Goal: Task Accomplishment & Management: Complete application form

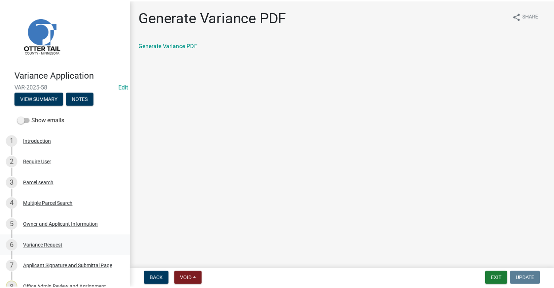
scroll to position [245, 0]
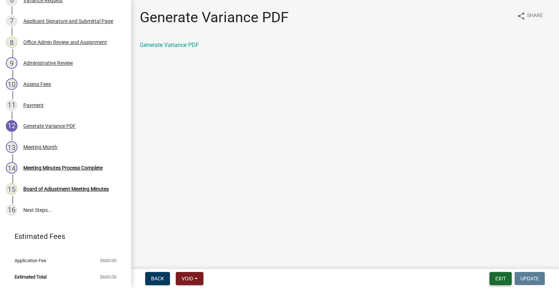
click at [509, 280] on button "Exit" at bounding box center [501, 278] width 22 height 13
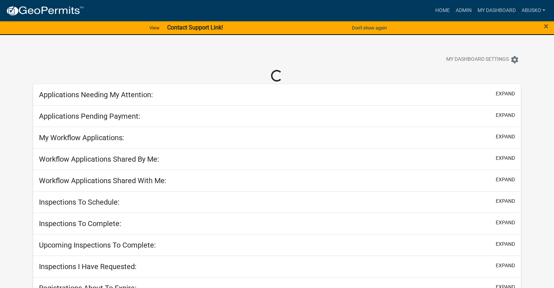
select select "1: 25"
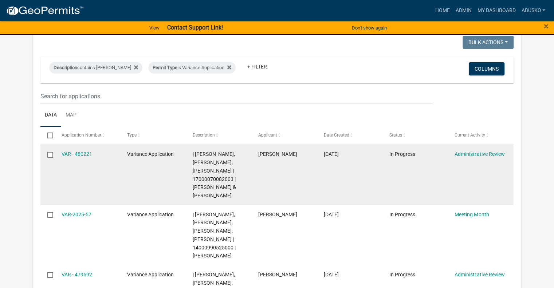
scroll to position [73, 0]
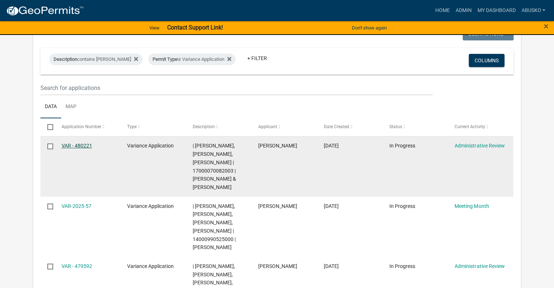
click at [83, 146] on link "VAR - 480221" at bounding box center [77, 146] width 31 height 6
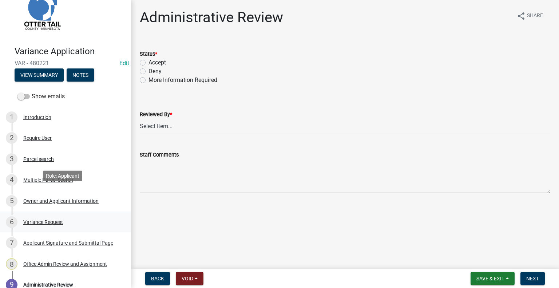
scroll to position [36, 0]
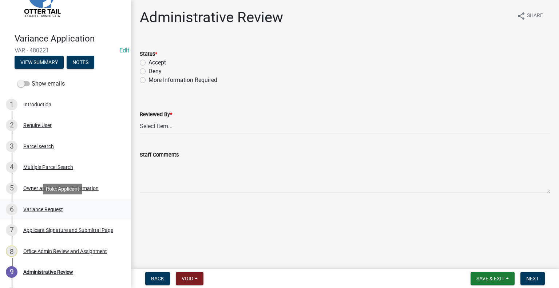
click at [49, 207] on div "Variance Request" at bounding box center [43, 209] width 40 height 5
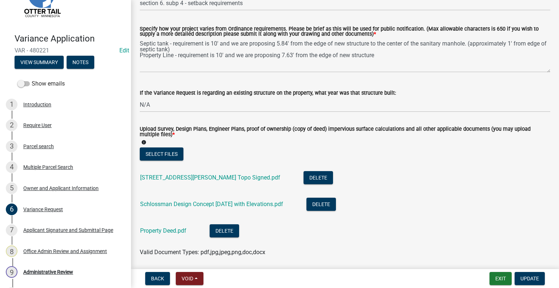
scroll to position [182, 0]
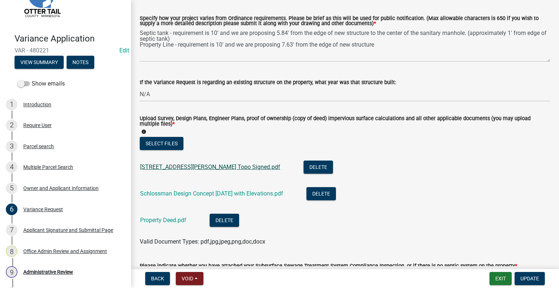
click at [201, 167] on link "22209 Broadwater Drive Topo Signed.pdf" at bounding box center [210, 166] width 140 height 7
click at [188, 195] on link "Schlossman Design Concept 10.23.2024 with Elevations.pdf" at bounding box center [211, 193] width 143 height 7
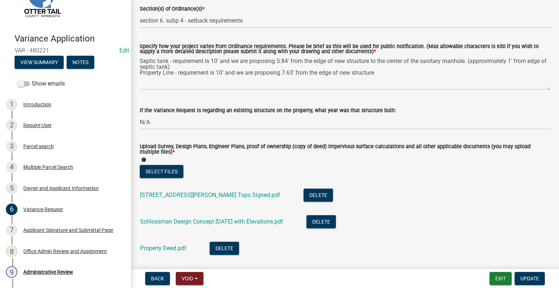
scroll to position [146, 0]
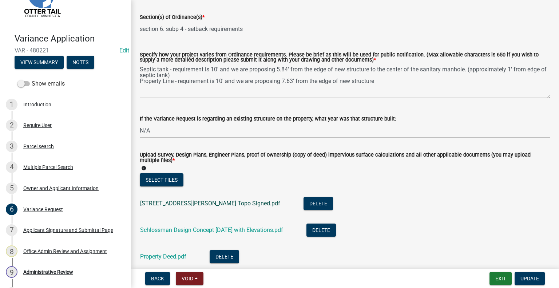
click at [203, 206] on link "22209 Broadwater Drive Topo Signed.pdf" at bounding box center [210, 203] width 140 height 7
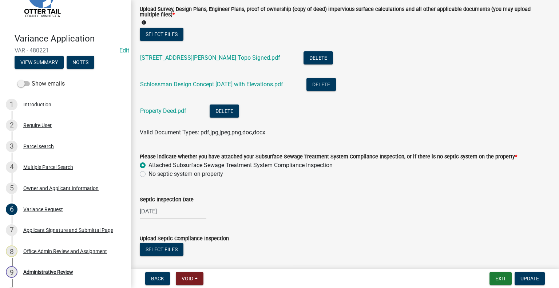
scroll to position [399, 0]
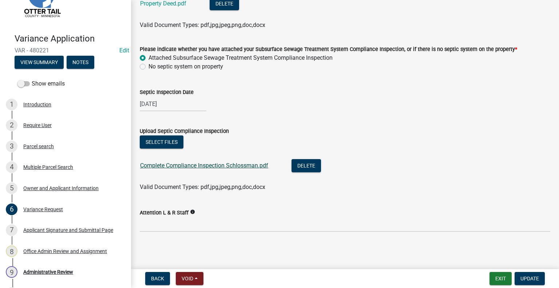
click at [170, 165] on link "Complete Compliance Inspection Schlossman.pdf" at bounding box center [204, 165] width 128 height 7
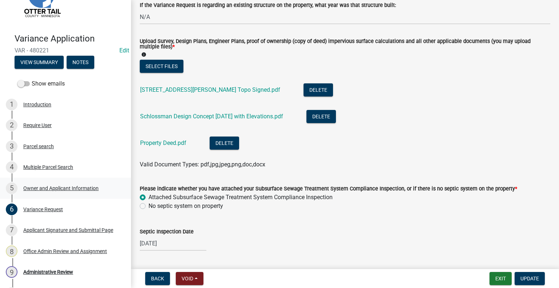
scroll to position [253, 0]
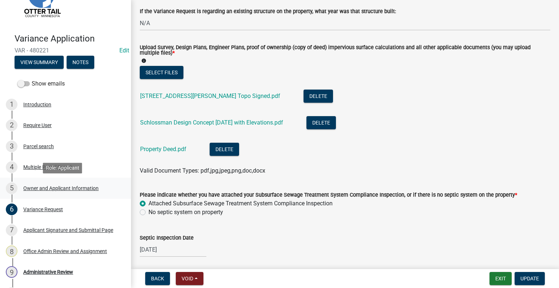
click at [44, 189] on div "Owner and Applicant Information" at bounding box center [60, 188] width 75 height 5
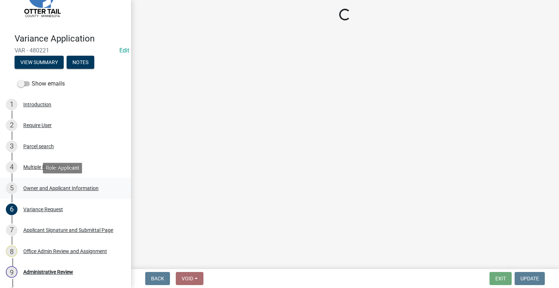
select select "758382b1-a9b7-40fb-b133-d60fa51a6422"
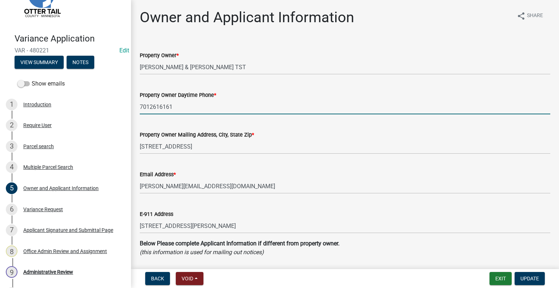
drag, startPoint x: 150, startPoint y: 104, endPoint x: 152, endPoint y: 73, distance: 31.4
click at [150, 104] on input "7012616161" at bounding box center [345, 106] width 411 height 15
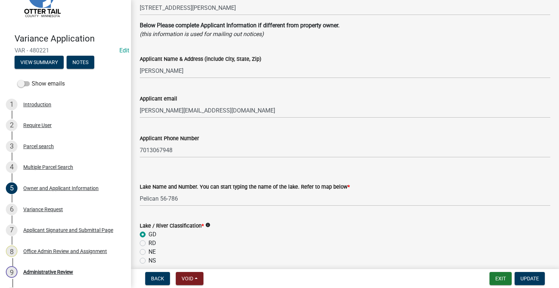
scroll to position [218, 0]
type input "701-261-6161"
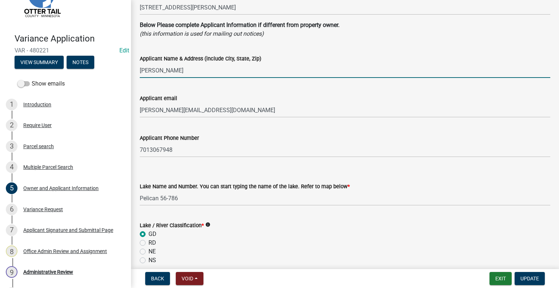
click at [194, 71] on input "Matt Dawson" at bounding box center [345, 70] width 411 height 15
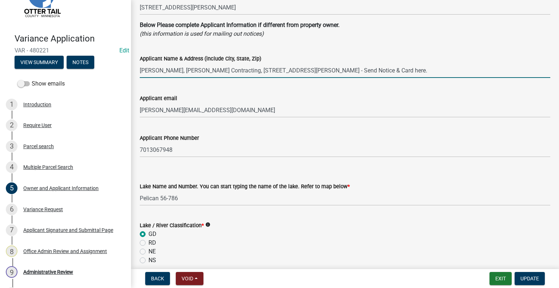
type input "Matt Dawson, Dawson Contracting, 108 3rd Street, Hickson, ND 58047 - Send Notic…"
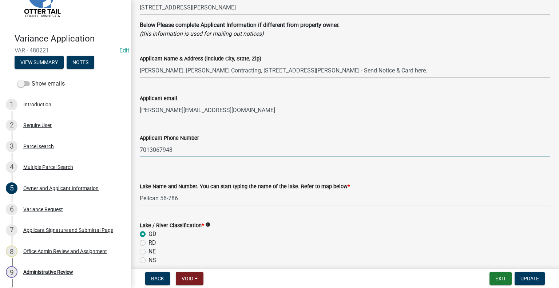
click at [150, 150] on input "7013067948" at bounding box center [345, 149] width 411 height 15
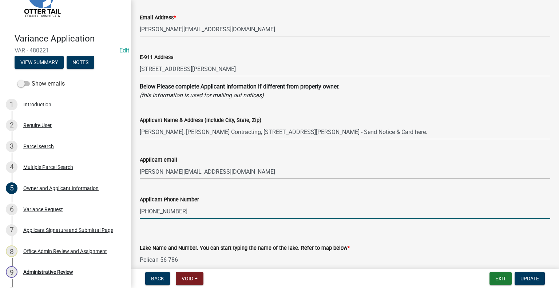
scroll to position [146, 0]
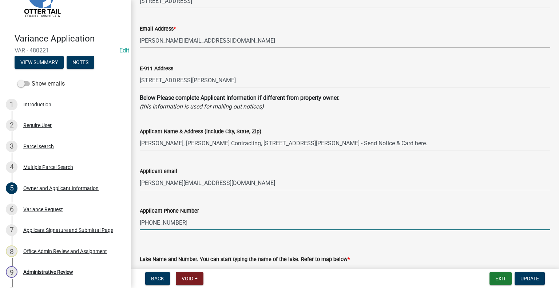
type input "701-306-7948"
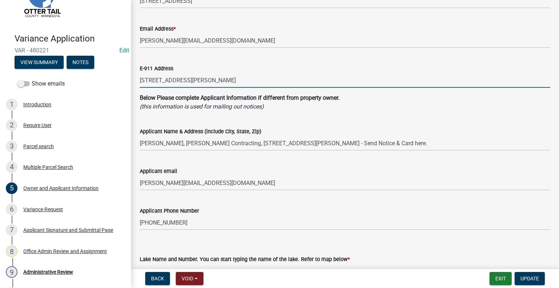
click at [217, 79] on input "22209 BROADWATER DR" at bounding box center [345, 80] width 411 height 15
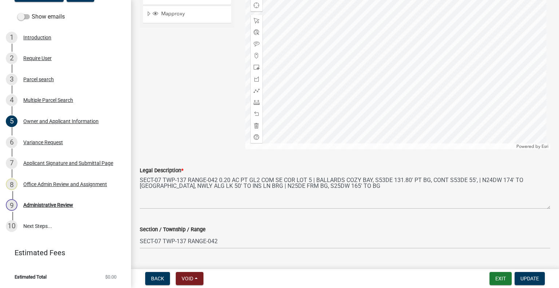
scroll to position [708, 0]
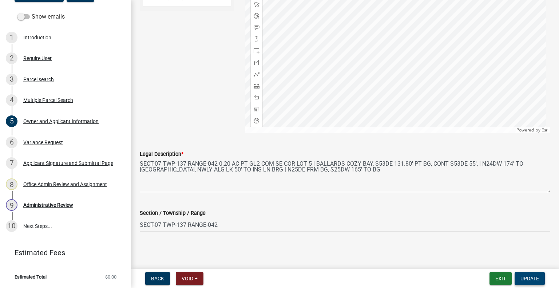
type input "22209 BROADWATER DR., PELICAN RAPIDS MN 56572"
click at [529, 278] on span "Update" at bounding box center [529, 279] width 19 height 6
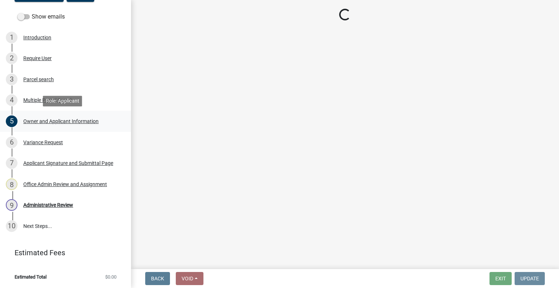
scroll to position [0, 0]
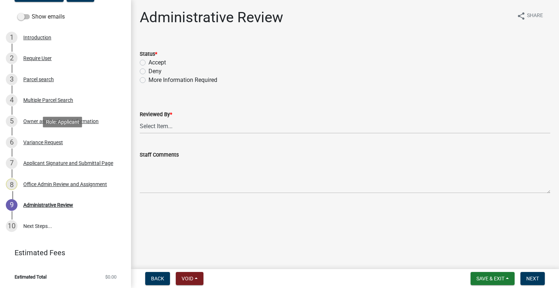
click at [50, 142] on div "Variance Request" at bounding box center [43, 142] width 40 height 5
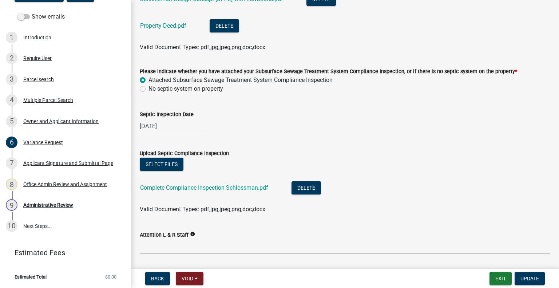
scroll to position [399, 0]
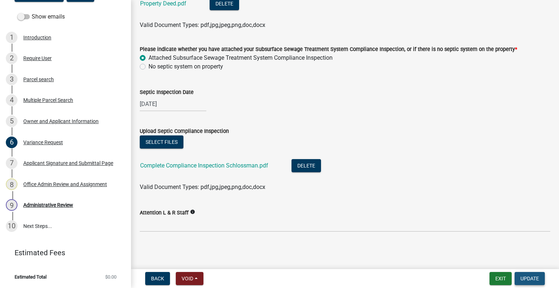
click at [527, 282] on button "Update" at bounding box center [530, 278] width 30 height 13
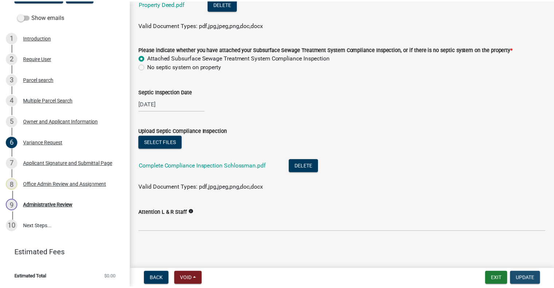
scroll to position [0, 0]
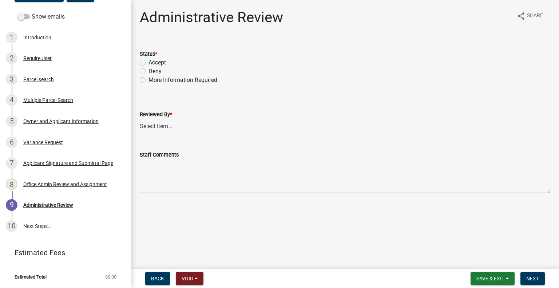
click at [148, 62] on label "Accept" at bounding box center [156, 62] width 17 height 9
click at [148, 62] on input "Accept" at bounding box center [150, 60] width 5 height 5
radio input "true"
click at [179, 124] on select "Select Item... Alexis Newark Amy Busko Andrea Perales Brittany Tollefson Christ…" at bounding box center [345, 126] width 411 height 15
click at [140, 119] on select "Select Item... Alexis Newark Amy Busko Andrea Perales Brittany Tollefson Christ…" at bounding box center [345, 126] width 411 height 15
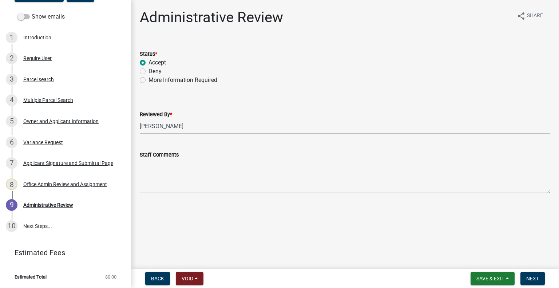
select select "1bc1e483-05bd-4456-8d1d-1de62b367160"
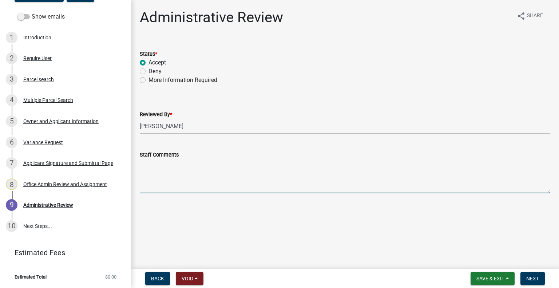
drag, startPoint x: 159, startPoint y: 166, endPoint x: 160, endPoint y: 162, distance: 4.1
click at [159, 166] on textarea "Staff Comments" at bounding box center [345, 176] width 411 height 34
type textarea "r"
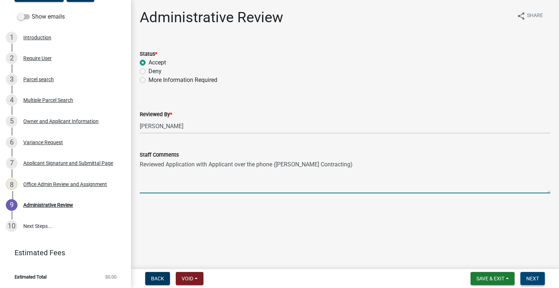
type textarea "Reviewed Application with Applicant over the phone (Joey - Dawson Contracting)"
click at [526, 278] on button "Next" at bounding box center [532, 278] width 24 height 13
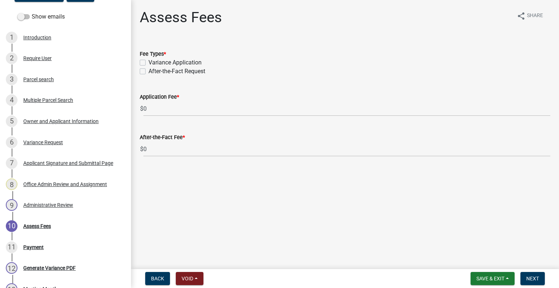
click at [148, 63] on label "Variance Application" at bounding box center [174, 62] width 53 height 9
click at [148, 63] on input "Variance Application" at bounding box center [150, 60] width 5 height 5
checkbox input "true"
checkbox input "false"
click at [535, 277] on span "Next" at bounding box center [532, 279] width 13 height 6
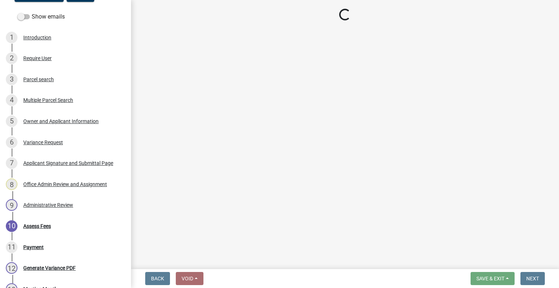
select select "3: 3"
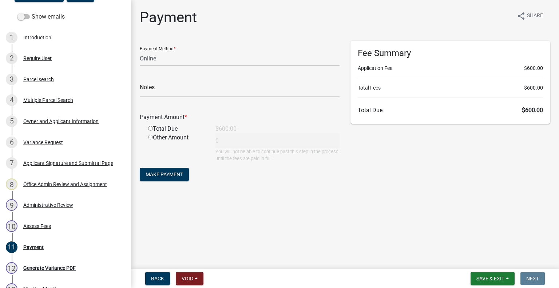
click at [150, 128] on input "radio" at bounding box center [150, 128] width 5 height 5
radio input "true"
type input "600"
click at [481, 280] on span "Save & Exit" at bounding box center [490, 279] width 28 height 6
click at [485, 260] on button "Save & Exit" at bounding box center [485, 259] width 58 height 17
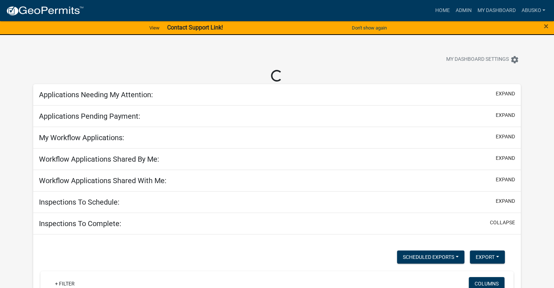
select select "1: 25"
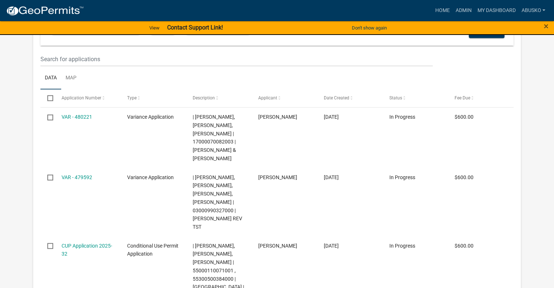
scroll to position [1565, 0]
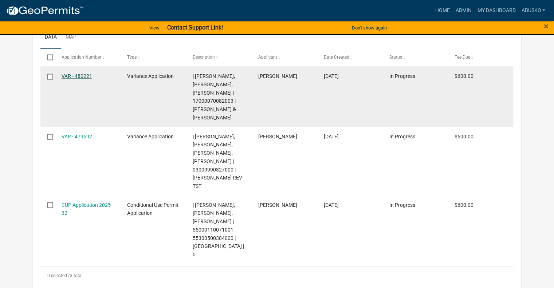
click at [83, 79] on link "VAR - 480221" at bounding box center [77, 76] width 31 height 6
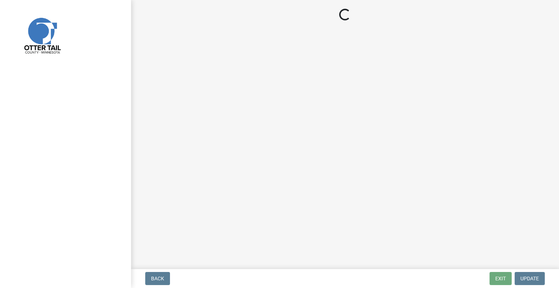
select select "3: 3"
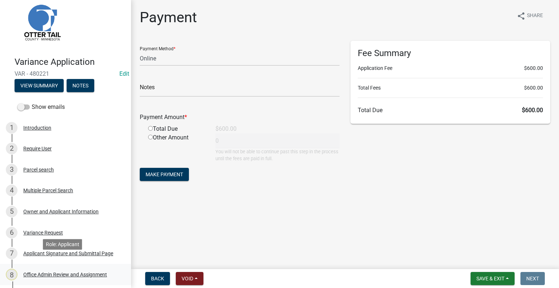
scroll to position [36, 0]
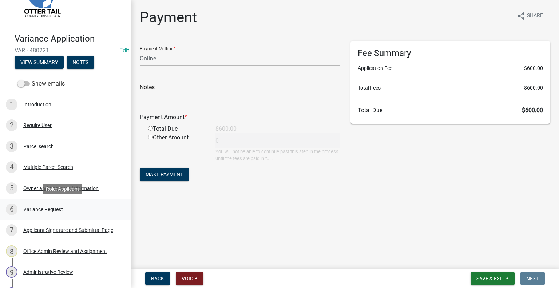
click at [42, 209] on div "Variance Request" at bounding box center [43, 209] width 40 height 5
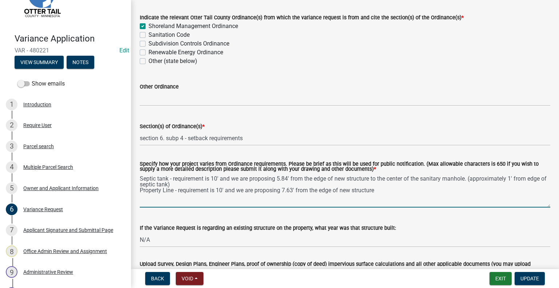
drag, startPoint x: 141, startPoint y: 179, endPoint x: 401, endPoint y: 191, distance: 260.9
click at [401, 191] on textarea "Septic tank - requirement is 10' and we are proposing 5.84' from the edge of ne…" at bounding box center [345, 190] width 411 height 34
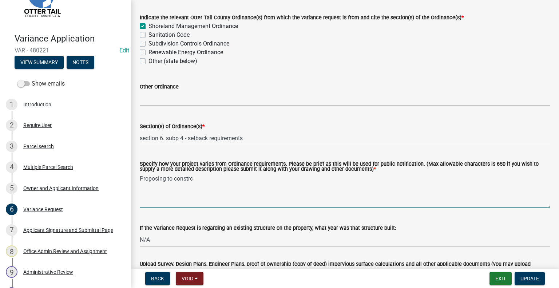
click at [201, 178] on textarea "Proposing to constrc" at bounding box center [345, 190] width 411 height 34
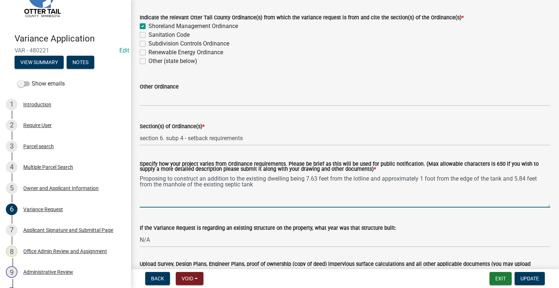
drag, startPoint x: 490, startPoint y: 179, endPoint x: 496, endPoint y: 169, distance: 11.9
click at [491, 178] on textarea "Proposing to construct an addition to the existing dwelling being 7.63 feet fro…" at bounding box center [345, 190] width 411 height 34
click at [300, 186] on textarea "Proposing to construct an addition to the existing dwelling being 7.63 feet fro…" at bounding box center [345, 190] width 411 height 34
type textarea "Proposing to construct an addition to the existing dwelling being 7.63 feet fro…"
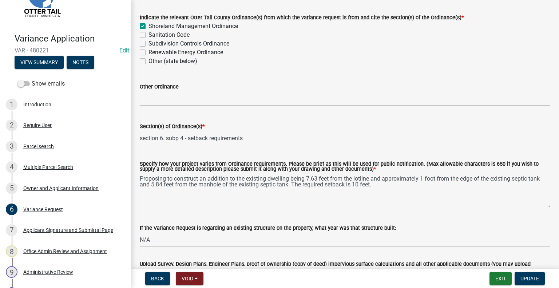
click at [146, 171] on label "Specify how your project varies from Ordinance requirements. Please be brief as…" at bounding box center [345, 167] width 411 height 11
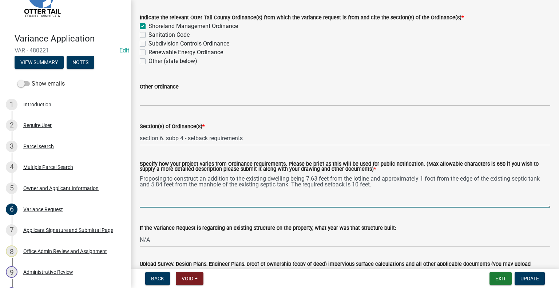
click at [146, 173] on textarea "Proposing to construct an addition to the existing dwelling being 7.63 feet fro…" at bounding box center [345, 190] width 411 height 34
click at [529, 280] on span "Update" at bounding box center [529, 279] width 19 height 6
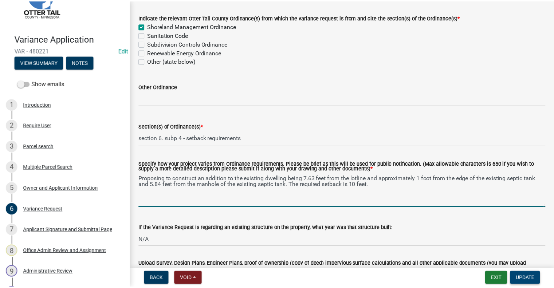
scroll to position [0, 0]
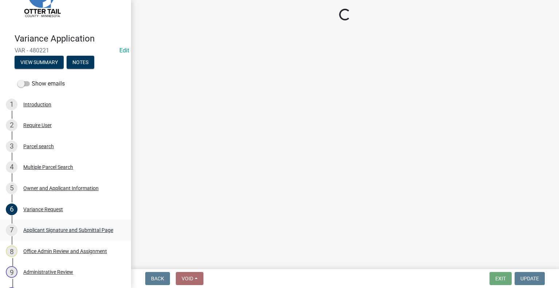
select select "3: 3"
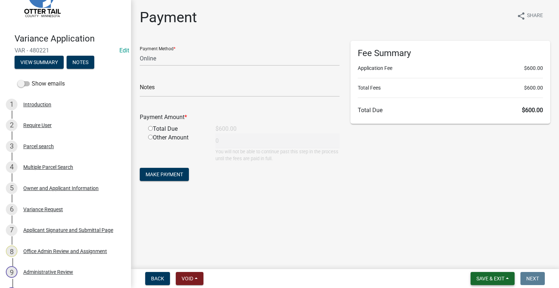
click at [496, 281] on span "Save & Exit" at bounding box center [490, 279] width 28 height 6
click at [480, 258] on button "Save & Exit" at bounding box center [485, 259] width 58 height 17
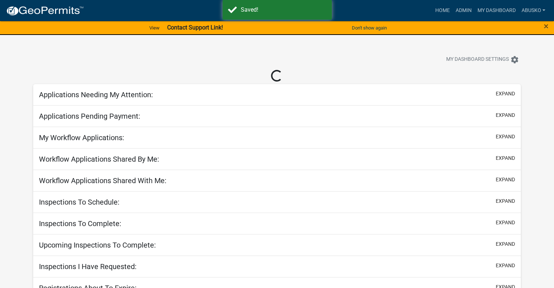
select select "1: 25"
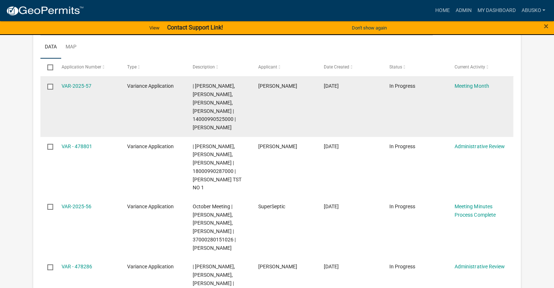
scroll to position [146, 0]
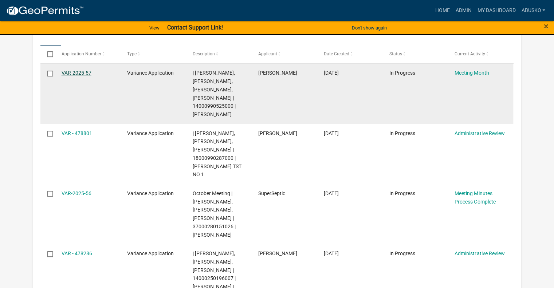
click at [86, 74] on link "VAR-2025-57" at bounding box center [77, 73] width 30 height 6
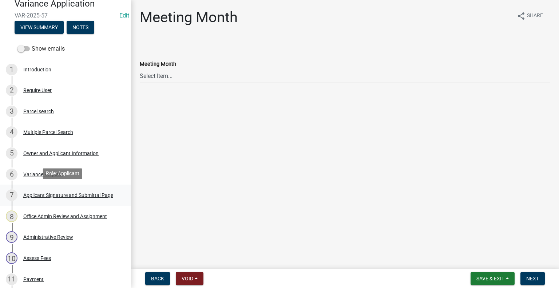
scroll to position [73, 0]
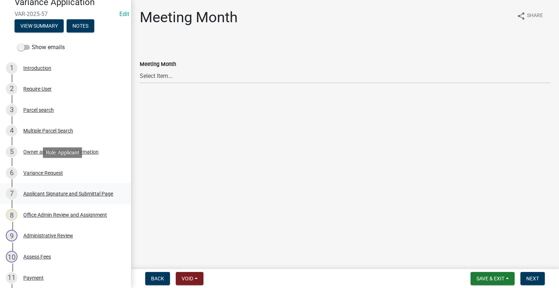
drag, startPoint x: 50, startPoint y: 171, endPoint x: 98, endPoint y: 184, distance: 50.1
click at [49, 171] on div "Variance Request" at bounding box center [43, 172] width 40 height 5
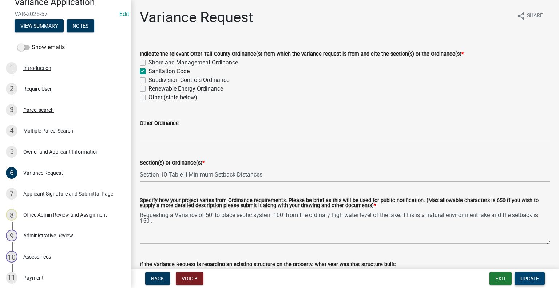
click at [528, 282] on button "Update" at bounding box center [530, 278] width 30 height 13
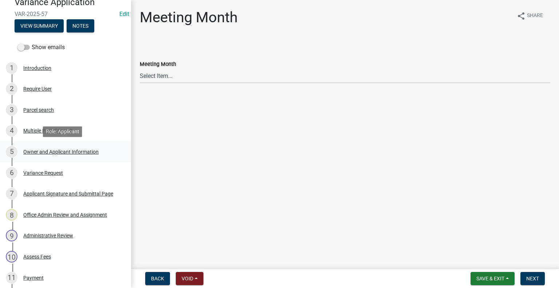
click at [52, 152] on div "Owner and Applicant Information" at bounding box center [60, 151] width 75 height 5
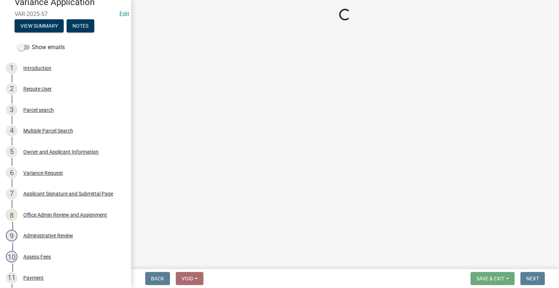
select select "da3f784e-0010-43cd-bd09-4cbc046e05e4"
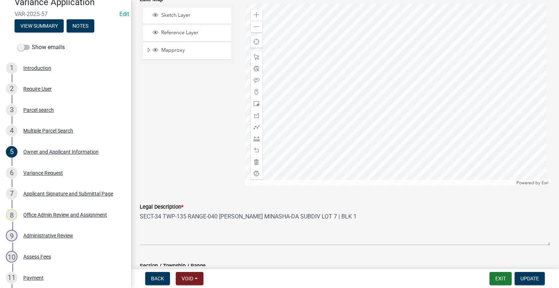
scroll to position [708, 0]
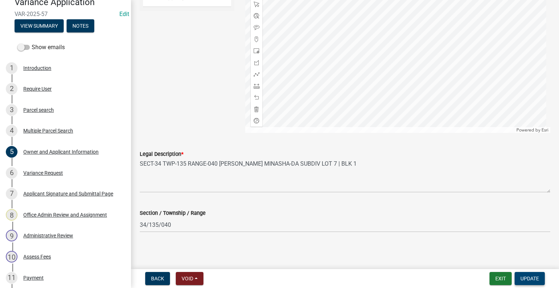
click at [534, 277] on span "Update" at bounding box center [529, 279] width 19 height 6
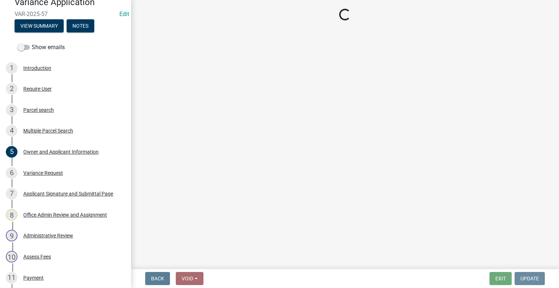
scroll to position [0, 0]
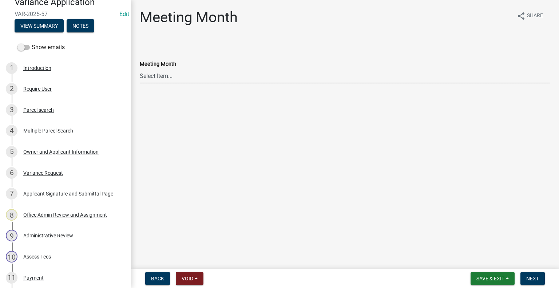
click at [154, 75] on select "Select Item... January Meeting February Meeting March Meeting April Meeting May…" at bounding box center [345, 75] width 411 height 15
click at [140, 68] on select "Select Item... January Meeting February Meeting March Meeting April Meeting May…" at bounding box center [345, 75] width 411 height 15
select select "eb9b723f-5575-4385-8d37-9f619e7e8fab"
click at [166, 143] on main "Meeting Month share Share Meeting Month Select Item... January Meeting February…" at bounding box center [345, 133] width 428 height 266
click at [526, 275] on button "Next" at bounding box center [532, 278] width 24 height 13
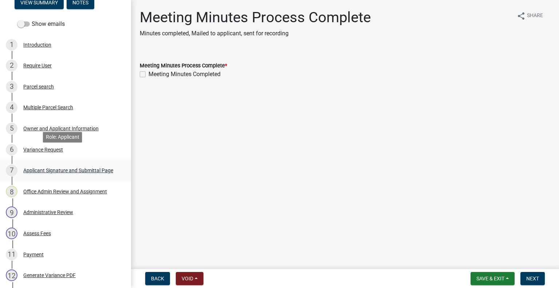
scroll to position [109, 0]
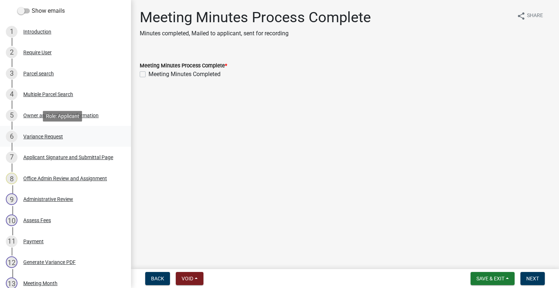
click at [50, 136] on div "Variance Request" at bounding box center [43, 136] width 40 height 5
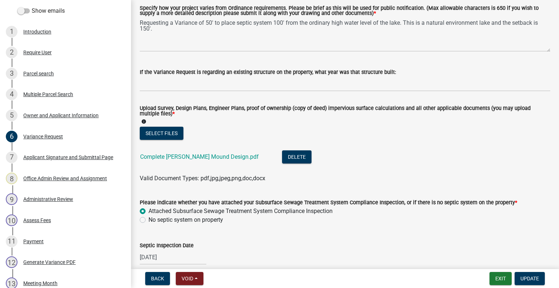
scroll to position [255, 0]
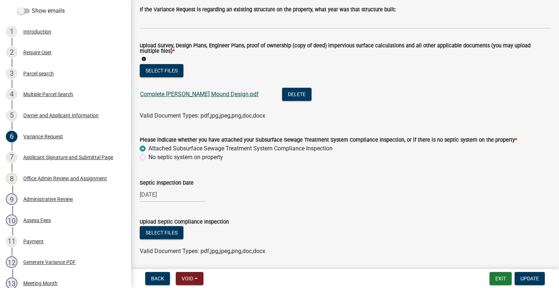
click at [199, 92] on link "Complete Kaiser Mound Design.pdf" at bounding box center [199, 94] width 119 height 7
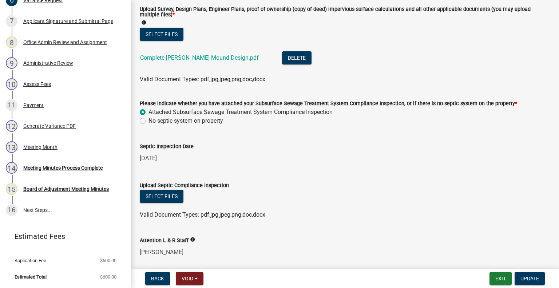
scroll to position [319, 0]
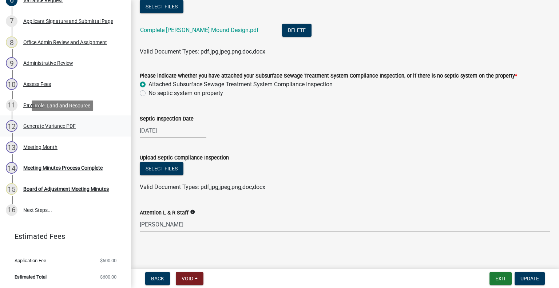
click at [47, 128] on div "Generate Variance PDF" at bounding box center [49, 125] width 52 height 5
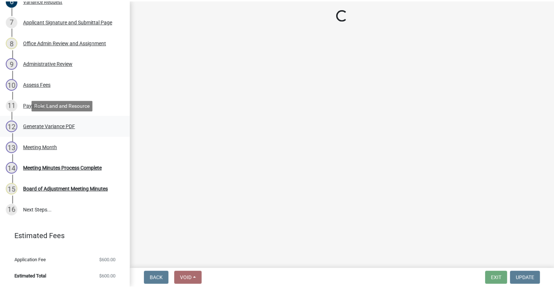
scroll to position [0, 0]
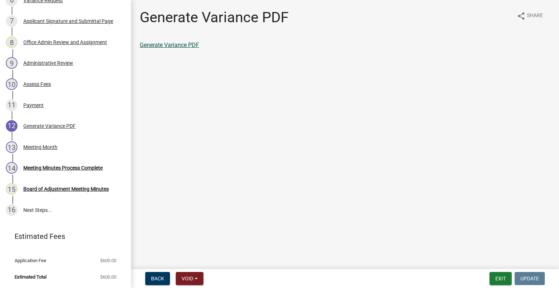
click at [170, 44] on link "Generate Variance PDF" at bounding box center [169, 44] width 59 height 7
click at [502, 279] on button "Exit" at bounding box center [501, 278] width 22 height 13
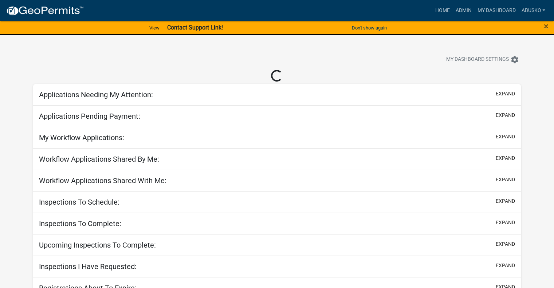
select select "1: 25"
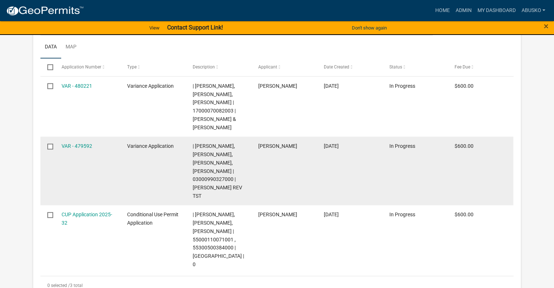
scroll to position [1529, 0]
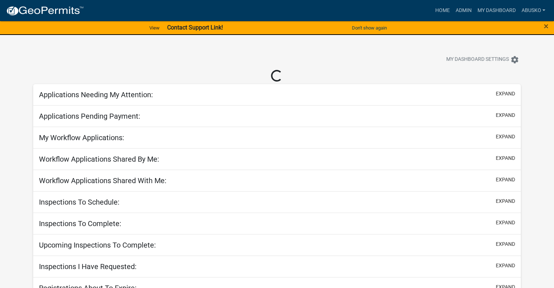
select select "1: 25"
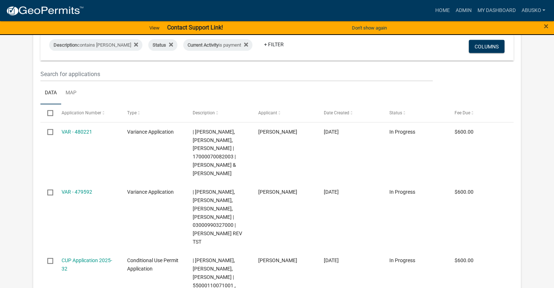
scroll to position [1529, 0]
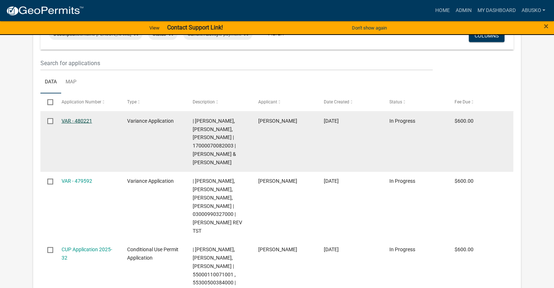
click at [82, 124] on link "VAR - 480221" at bounding box center [77, 121] width 31 height 6
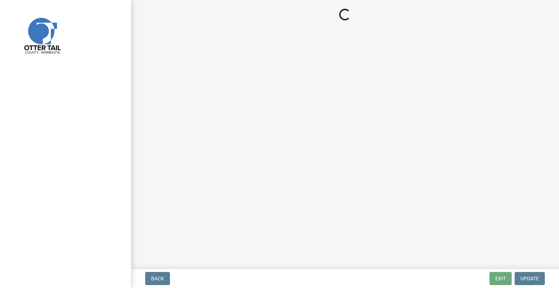
select select "3: 3"
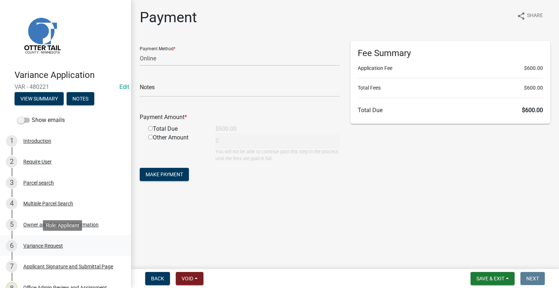
click at [41, 244] on div "Variance Request" at bounding box center [43, 245] width 40 height 5
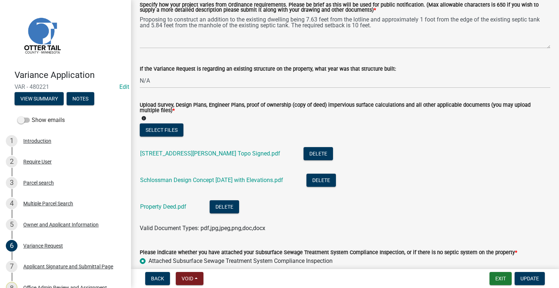
scroll to position [218, 0]
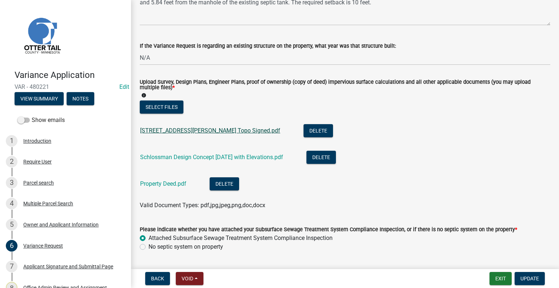
click at [196, 132] on link "22209 Broadwater Drive Topo Signed.pdf" at bounding box center [210, 130] width 140 height 7
click at [210, 157] on link "Schlossman Design Concept 10.23.2024 with Elevations.pdf" at bounding box center [211, 157] width 143 height 7
click at [174, 184] on link "Property Deed.pdf" at bounding box center [163, 183] width 46 height 7
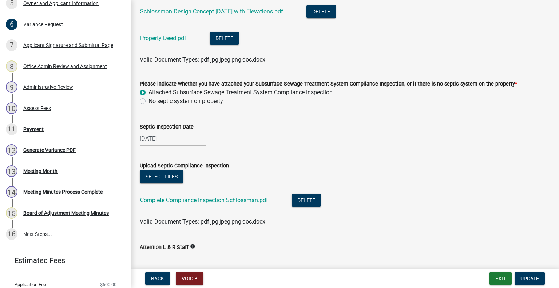
scroll to position [245, 0]
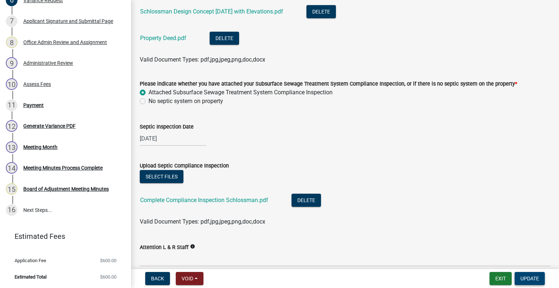
click at [528, 281] on button "Update" at bounding box center [530, 278] width 30 height 13
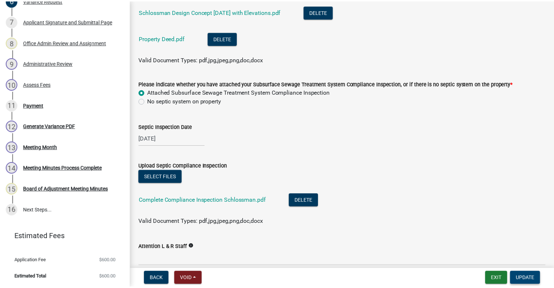
scroll to position [0, 0]
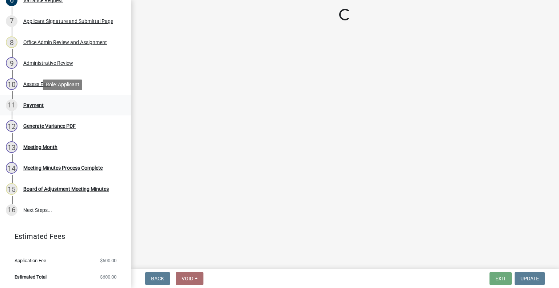
select select "3: 3"
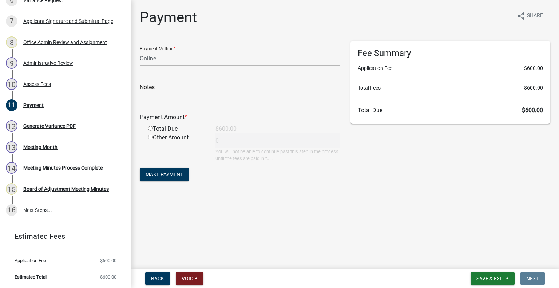
click at [150, 128] on input "radio" at bounding box center [150, 128] width 5 height 5
radio input "true"
type input "600"
drag, startPoint x: 486, startPoint y: 277, endPoint x: 482, endPoint y: 276, distance: 4.9
click at [486, 277] on span "Save & Exit" at bounding box center [490, 279] width 28 height 6
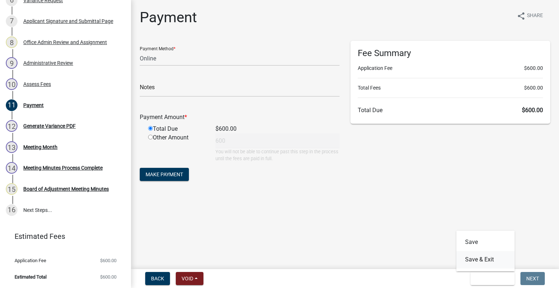
click at [470, 263] on button "Save & Exit" at bounding box center [485, 259] width 58 height 17
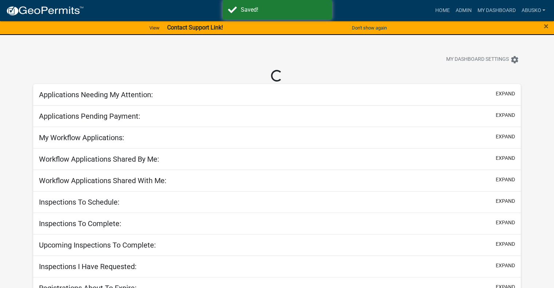
select select "1: 25"
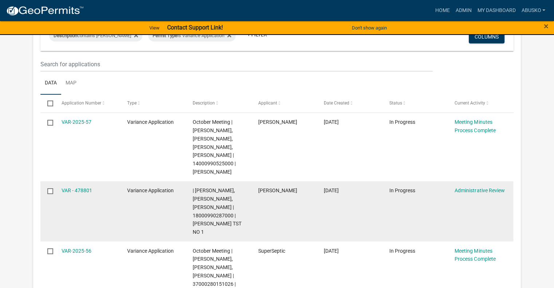
scroll to position [109, 0]
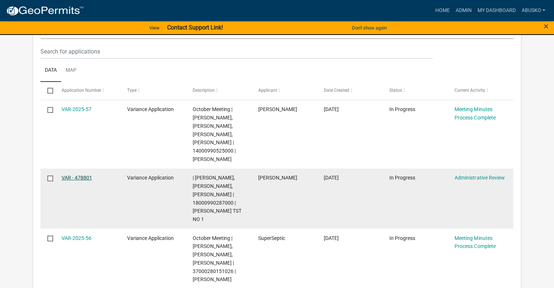
click at [86, 179] on link "VAR - 478801" at bounding box center [77, 178] width 31 height 6
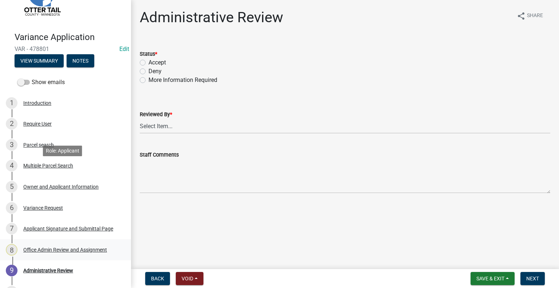
scroll to position [103, 0]
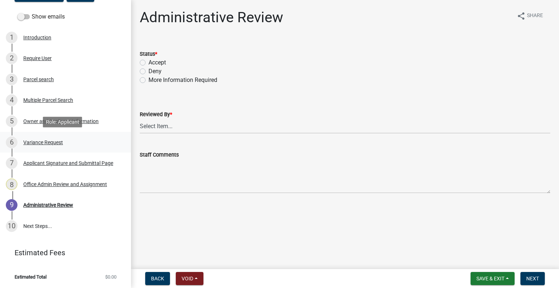
click at [42, 138] on div "6 Variance Request" at bounding box center [63, 142] width 114 height 12
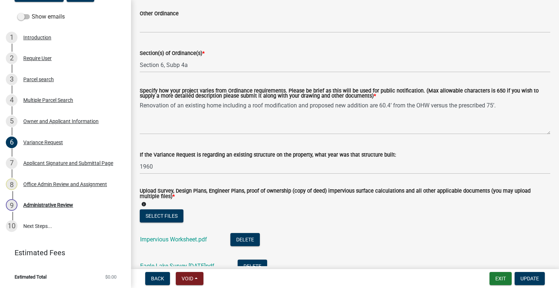
scroll to position [109, 0]
click at [526, 276] on span "Update" at bounding box center [529, 279] width 19 height 6
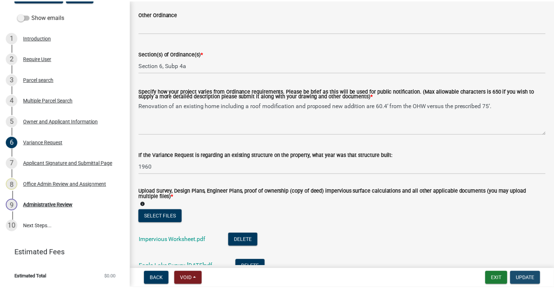
scroll to position [0, 0]
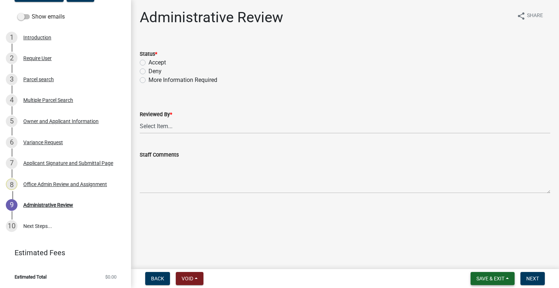
click at [497, 280] on span "Save & Exit" at bounding box center [490, 279] width 28 height 6
click at [476, 262] on button "Save & Exit" at bounding box center [485, 259] width 58 height 17
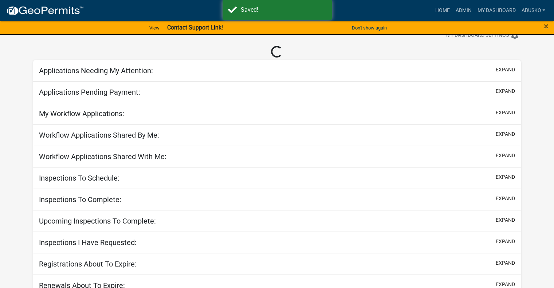
scroll to position [31, 0]
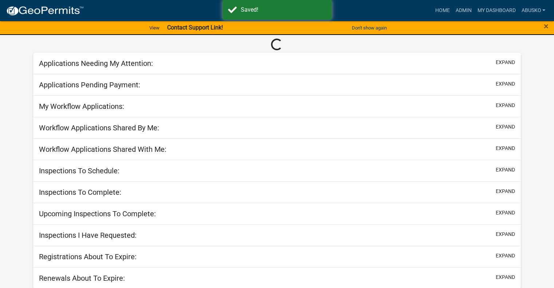
select select "1: 25"
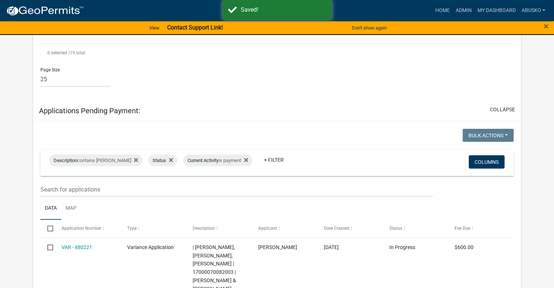
scroll to position [1548, 0]
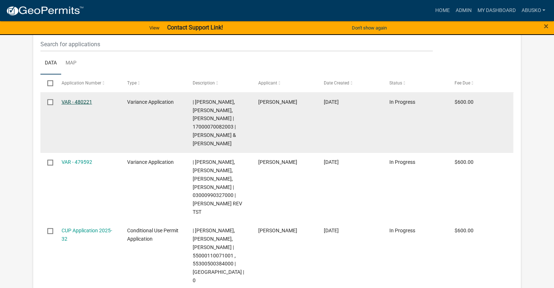
click at [82, 105] on link "VAR - 480221" at bounding box center [77, 102] width 31 height 6
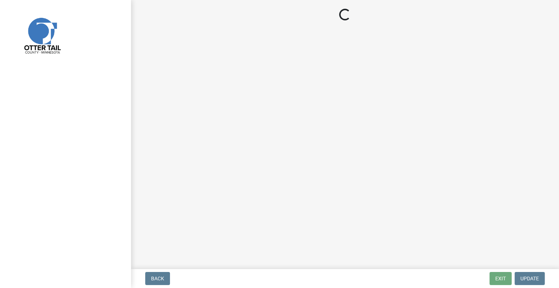
select select "3: 3"
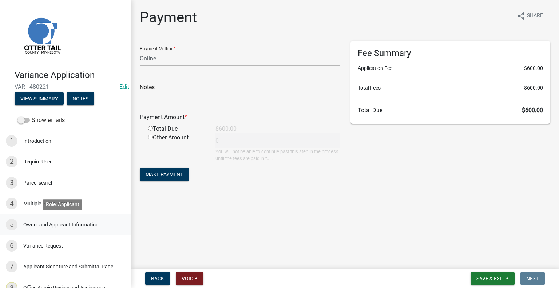
scroll to position [73, 0]
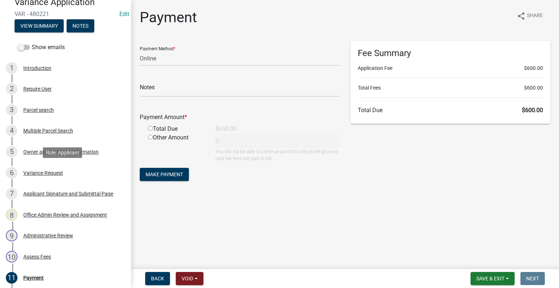
click at [48, 168] on div "6 Variance Request" at bounding box center [63, 173] width 114 height 12
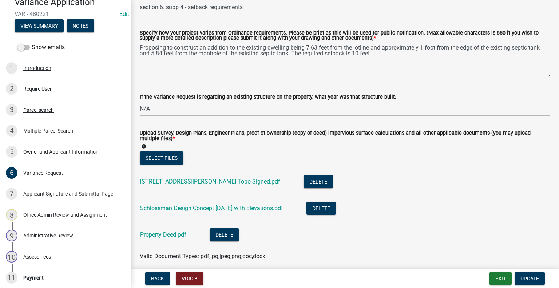
scroll to position [182, 0]
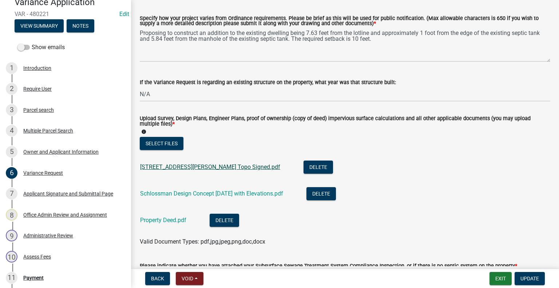
click at [204, 168] on link "22209 Broadwater Drive Topo Signed.pdf" at bounding box center [210, 166] width 140 height 7
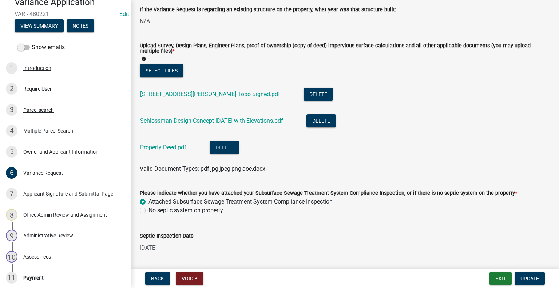
scroll to position [218, 0]
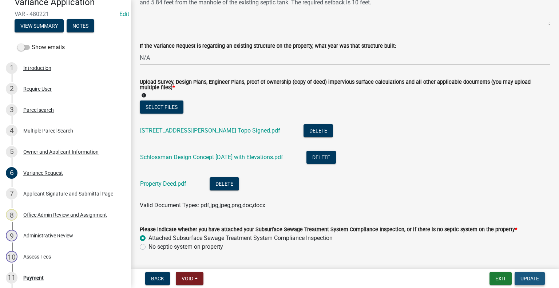
drag, startPoint x: 531, startPoint y: 278, endPoint x: 511, endPoint y: 286, distance: 21.5
click at [531, 278] on span "Update" at bounding box center [529, 279] width 19 height 6
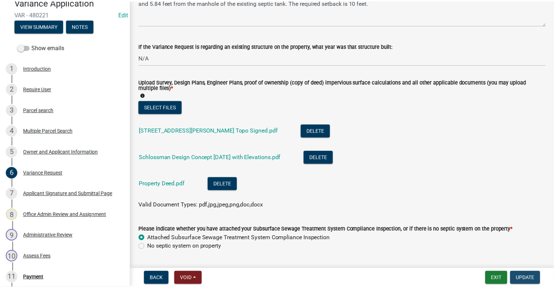
scroll to position [0, 0]
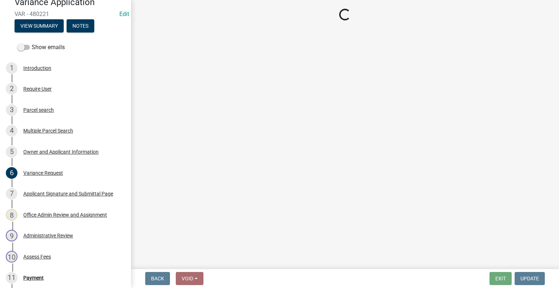
select select "3: 3"
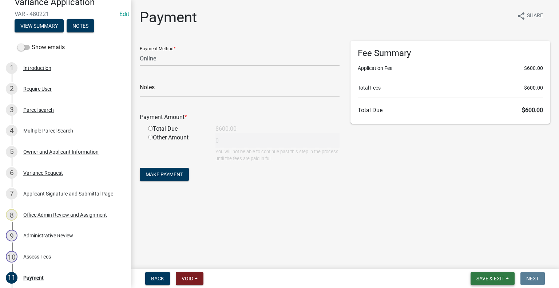
click at [492, 280] on span "Save & Exit" at bounding box center [490, 279] width 28 height 6
click at [473, 263] on button "Save & Exit" at bounding box center [485, 259] width 58 height 17
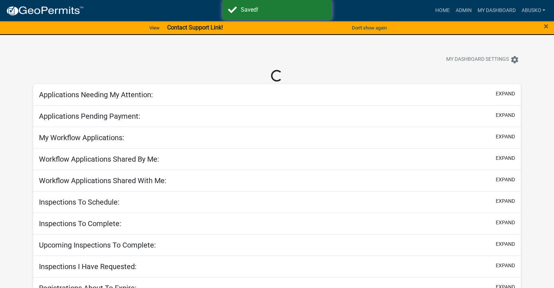
select select "1: 25"
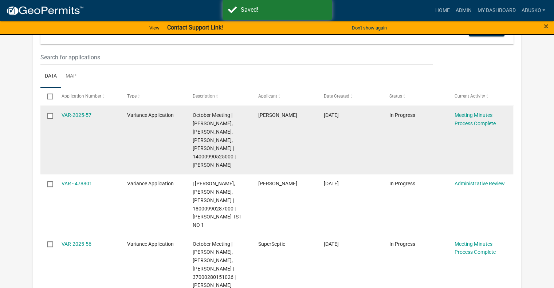
scroll to position [109, 0]
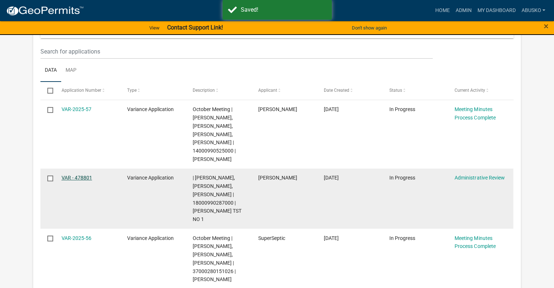
click at [84, 177] on link "VAR - 478801" at bounding box center [77, 178] width 31 height 6
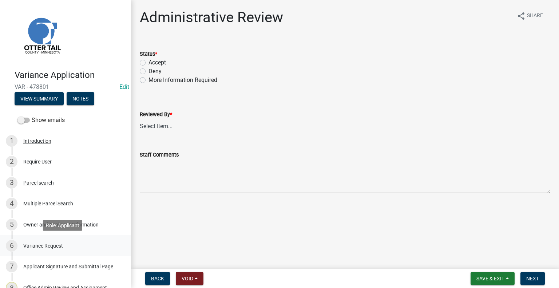
click at [47, 242] on div "6 Variance Request" at bounding box center [63, 246] width 114 height 12
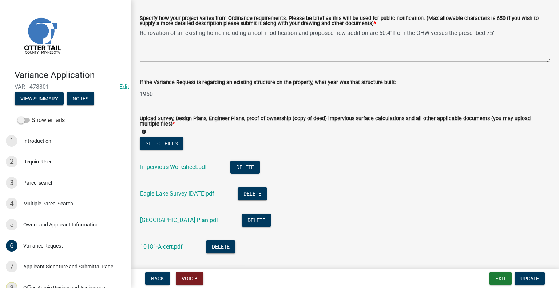
scroll to position [218, 0]
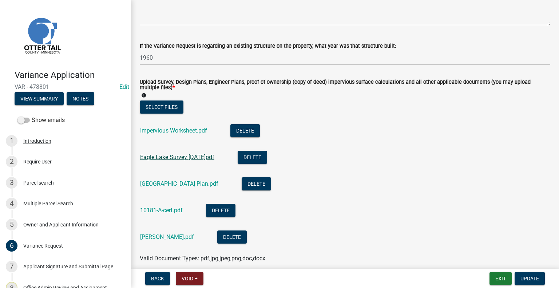
click at [158, 155] on link "Eagle Lake Survey 2019.08.27.pdf" at bounding box center [177, 157] width 74 height 7
click at [177, 131] on link "Impervious Worksheet.pdf" at bounding box center [173, 130] width 67 height 7
click at [56, 225] on div "Owner and Applicant Information" at bounding box center [60, 224] width 75 height 5
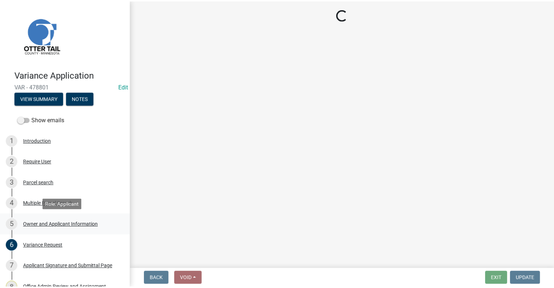
scroll to position [0, 0]
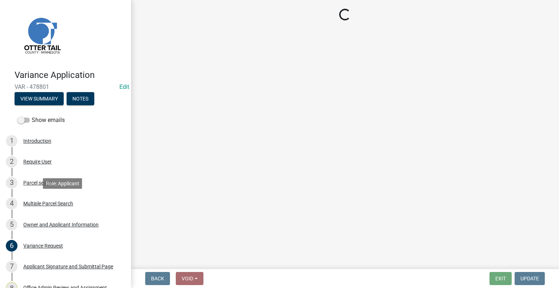
select select "2d6f3b2e-28b0-4a7e-9ef9-e971b7bc4137"
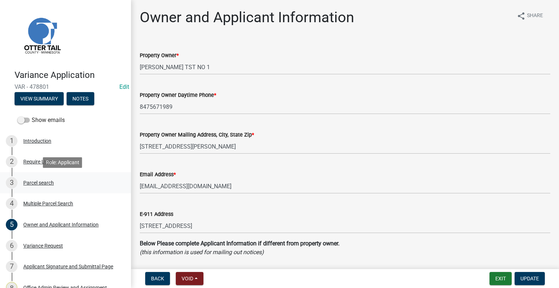
click at [47, 184] on div "Parcel search" at bounding box center [38, 182] width 31 height 5
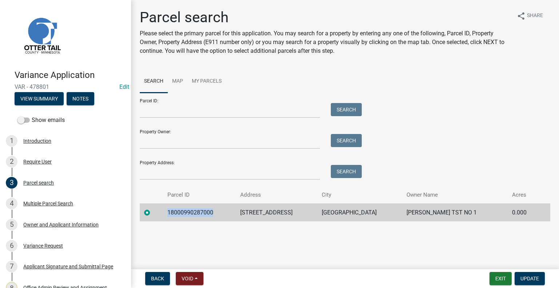
drag, startPoint x: 218, startPoint y: 211, endPoint x: 167, endPoint y: 214, distance: 50.7
click at [167, 214] on td "18000990287000" at bounding box center [199, 212] width 73 height 18
copy td "18000990287000"
click at [505, 280] on button "Exit" at bounding box center [501, 278] width 22 height 13
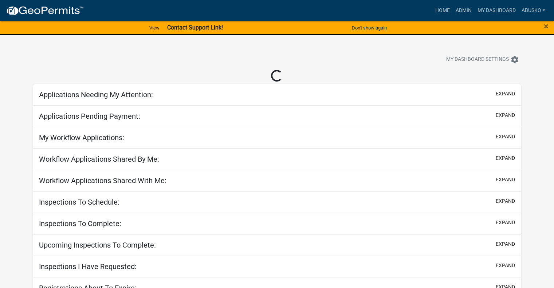
select select "1: 25"
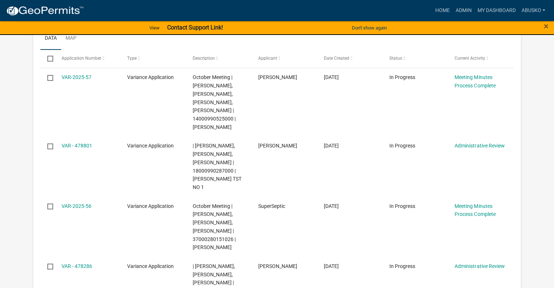
scroll to position [146, 0]
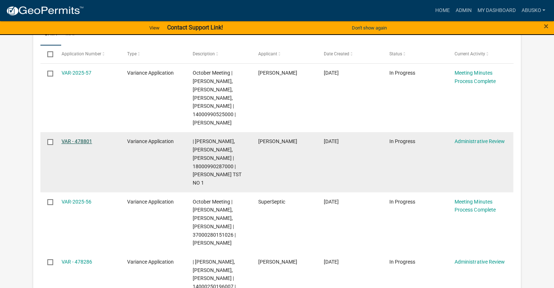
click at [70, 140] on link "VAR - 478801" at bounding box center [77, 141] width 31 height 6
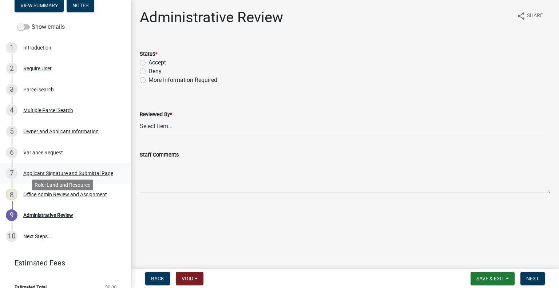
scroll to position [103, 0]
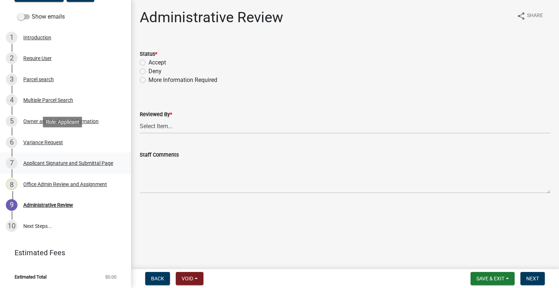
drag, startPoint x: 32, startPoint y: 144, endPoint x: 43, endPoint y: 154, distance: 14.4
click at [32, 144] on div "Variance Request" at bounding box center [43, 142] width 40 height 5
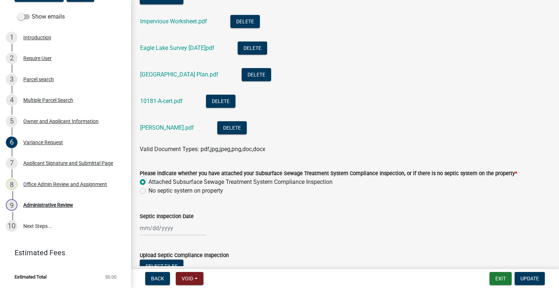
scroll to position [316, 0]
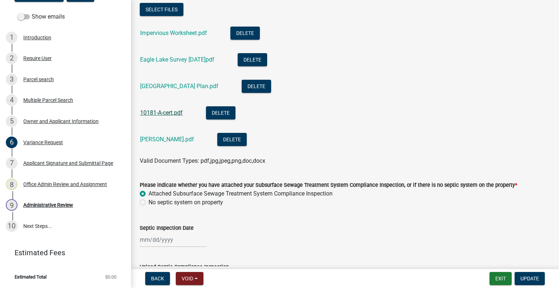
click at [168, 114] on link "10181-A-cert.pdf" at bounding box center [161, 112] width 43 height 7
click at [173, 88] on link "Eagle Lake Site Plan.pdf" at bounding box center [179, 86] width 78 height 7
click at [178, 61] on link "Eagle Lake Survey 2019.08.27.pdf" at bounding box center [177, 59] width 74 height 7
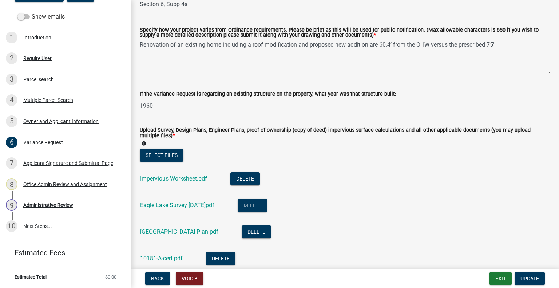
scroll to position [134, 0]
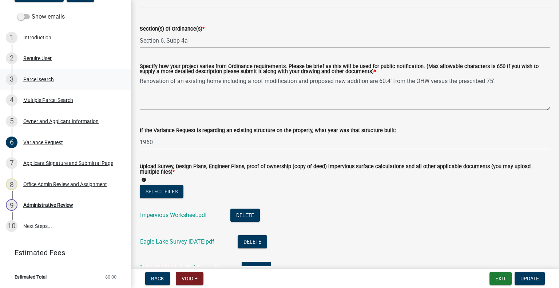
click at [45, 80] on div "Parcel search" at bounding box center [38, 79] width 31 height 5
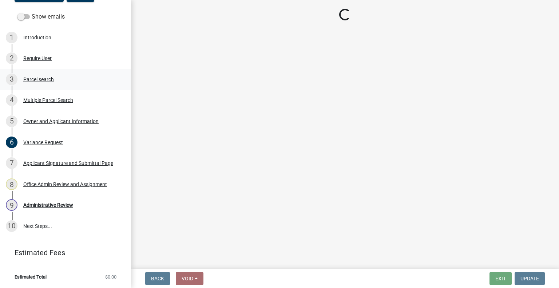
scroll to position [0, 0]
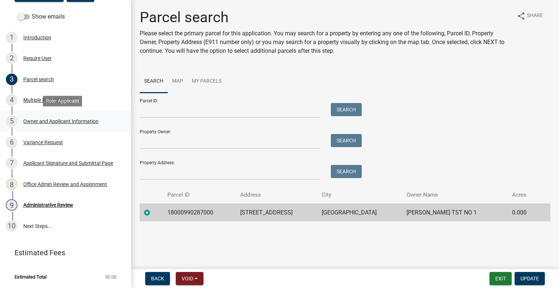
click at [44, 120] on div "Owner and Applicant Information" at bounding box center [60, 121] width 75 height 5
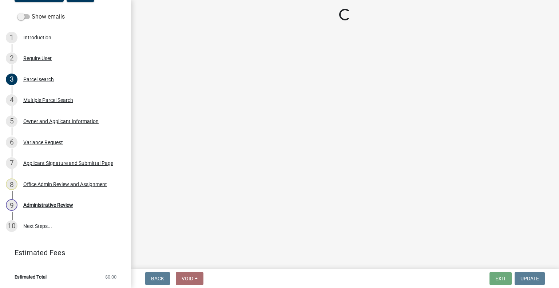
select select "2d6f3b2e-28b0-4a7e-9ef9-e971b7bc4137"
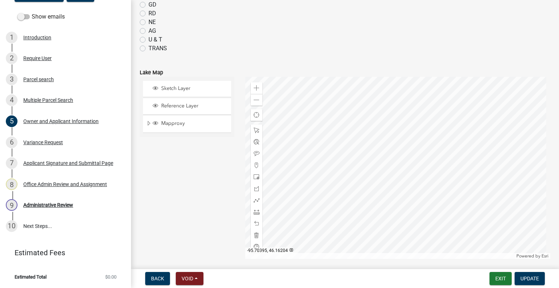
scroll to position [582, 0]
click at [56, 142] on div "Variance Request" at bounding box center [43, 142] width 40 height 5
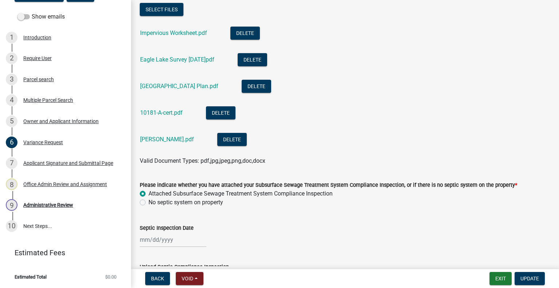
scroll to position [280, 0]
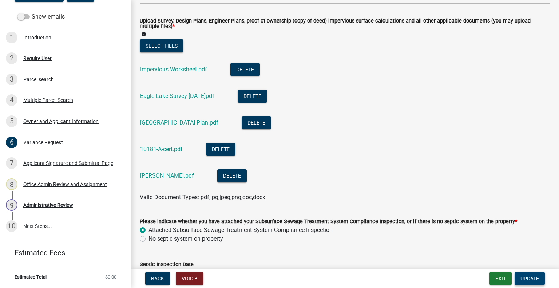
click at [524, 277] on span "Update" at bounding box center [529, 279] width 19 height 6
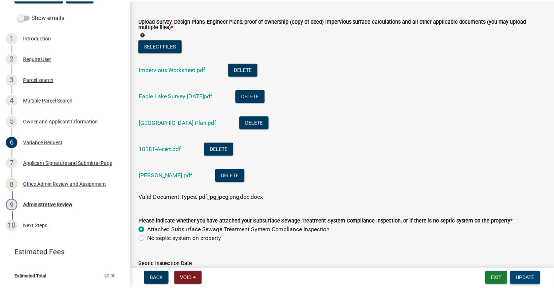
scroll to position [0, 0]
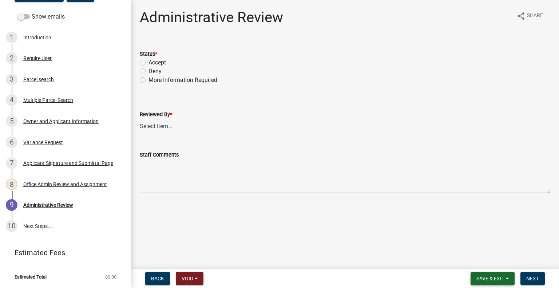
click at [498, 281] on span "Save & Exit" at bounding box center [490, 279] width 28 height 6
click at [487, 258] on button "Save & Exit" at bounding box center [485, 259] width 58 height 17
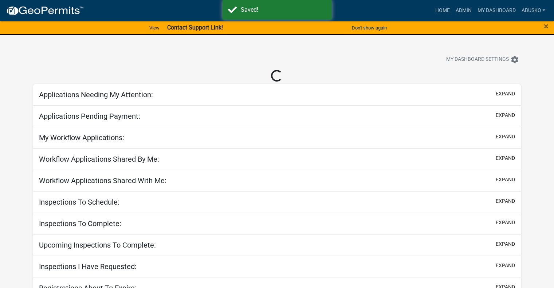
select select "1: 25"
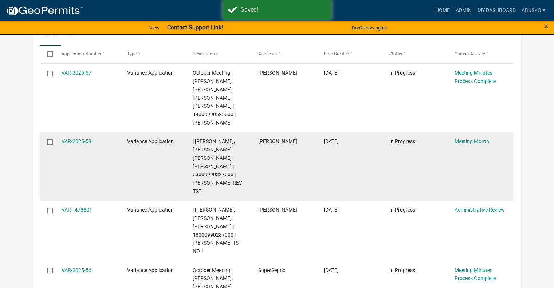
scroll to position [133, 0]
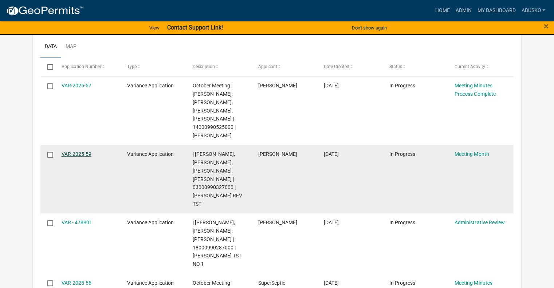
click at [83, 153] on link "VAR-2025-59" at bounding box center [77, 154] width 30 height 6
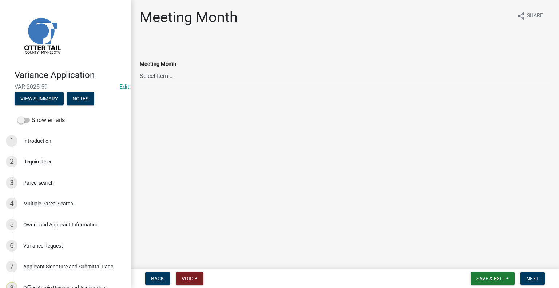
click at [153, 76] on select "Select Item... January Meeting February Meeting March Meeting April Meeting May…" at bounding box center [345, 75] width 411 height 15
click at [140, 68] on select "Select Item... January Meeting February Meeting March Meeting April Meeting May…" at bounding box center [345, 75] width 411 height 15
select select "eb9b723f-5575-4385-8d37-9f619e7e8fab"
click at [529, 278] on span "Next" at bounding box center [532, 279] width 13 height 6
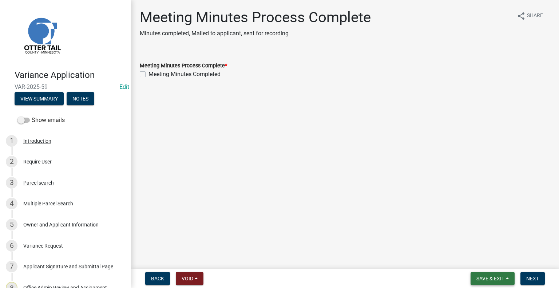
click at [497, 279] on span "Save & Exit" at bounding box center [490, 279] width 28 height 6
click at [480, 262] on button "Save & Exit" at bounding box center [485, 259] width 58 height 17
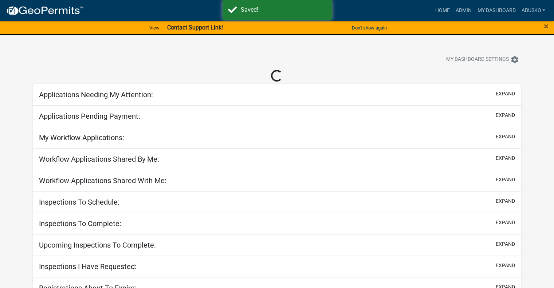
select select "1: 25"
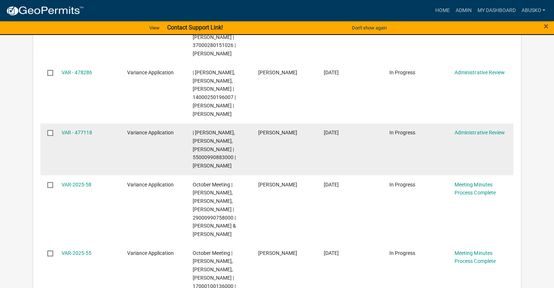
scroll to position [424, 0]
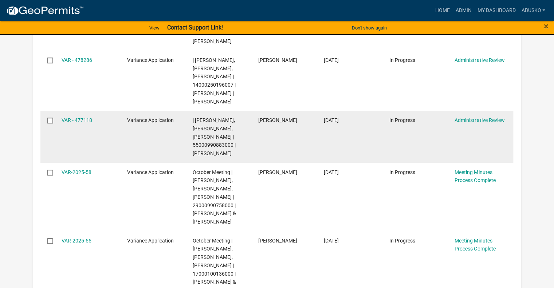
click at [81, 120] on datatable-body-cell "VAR - 477118" at bounding box center [87, 137] width 66 height 52
click at [81, 123] on link "VAR - 477118" at bounding box center [77, 120] width 31 height 6
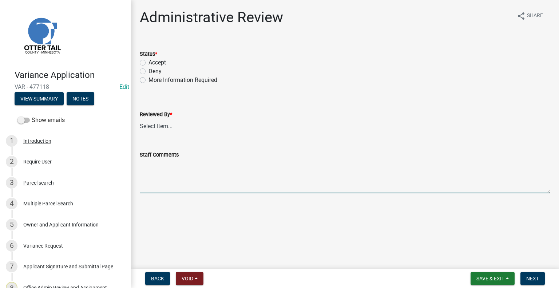
click at [163, 165] on textarea "Staff Comments" at bounding box center [345, 176] width 411 height 34
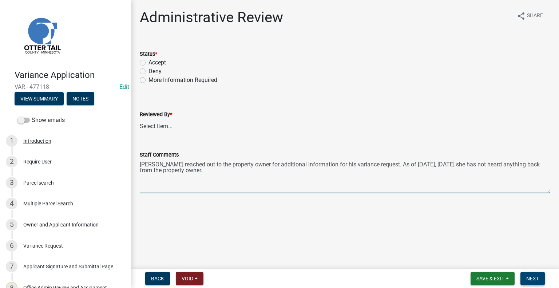
type textarea "Andrea reached out to the property owner for additional information for his var…"
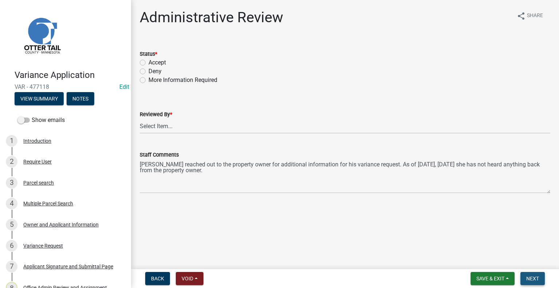
click at [530, 278] on span "Next" at bounding box center [532, 279] width 13 height 6
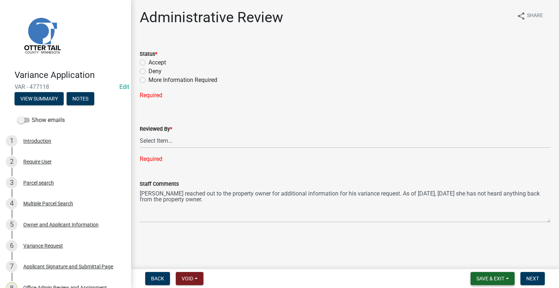
click at [504, 277] on span "Save & Exit" at bounding box center [490, 279] width 28 height 6
click at [493, 261] on button "Save & Exit" at bounding box center [485, 259] width 58 height 17
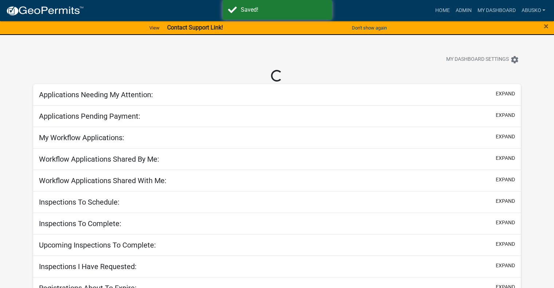
select select "1: 25"
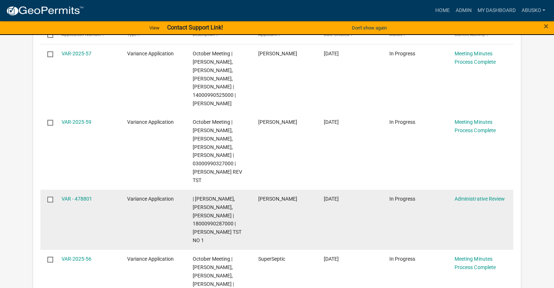
scroll to position [182, 0]
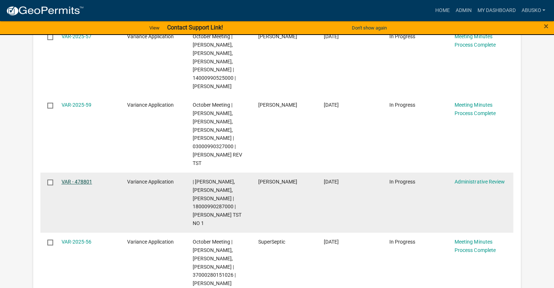
click at [82, 182] on link "VAR - 478801" at bounding box center [77, 182] width 31 height 6
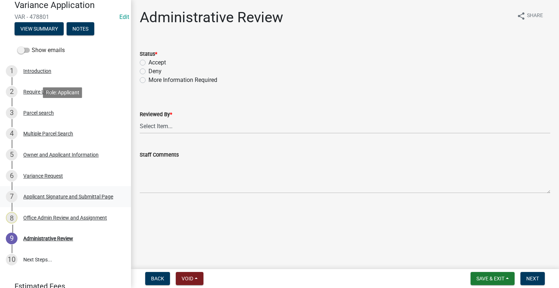
scroll to position [73, 0]
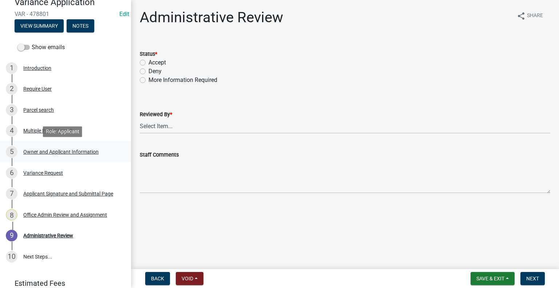
click at [51, 153] on div "Owner and Applicant Information" at bounding box center [60, 151] width 75 height 5
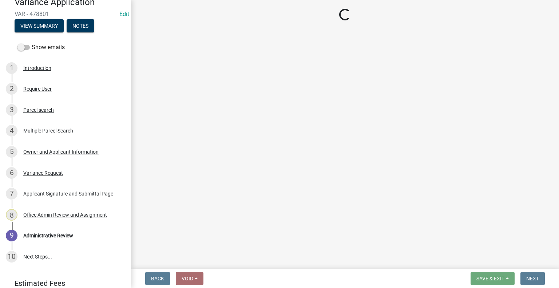
select select "2d6f3b2e-28b0-4a7e-9ef9-e971b7bc4137"
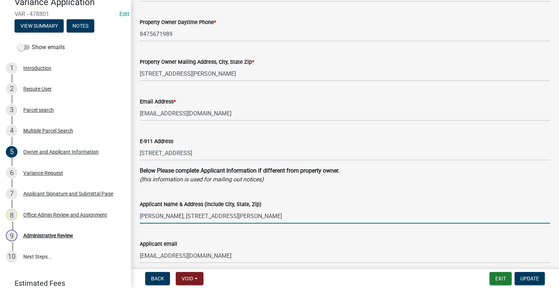
click at [288, 217] on input "Patrick Quinn, 1424 Kenilworth Ln, Glenview, IL 60025" at bounding box center [345, 216] width 411 height 15
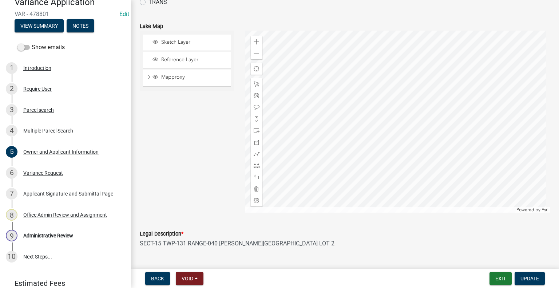
scroll to position [692, 0]
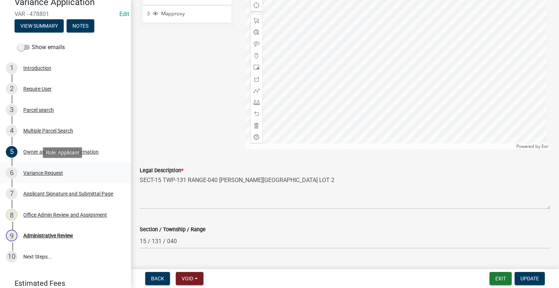
click at [35, 174] on div "Variance Request" at bounding box center [43, 172] width 40 height 5
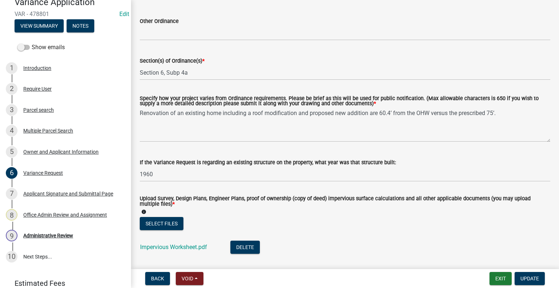
scroll to position [146, 0]
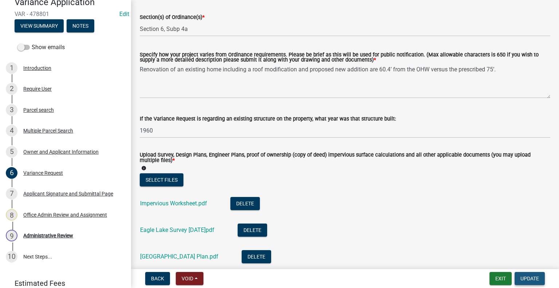
click at [536, 276] on span "Update" at bounding box center [529, 279] width 19 height 6
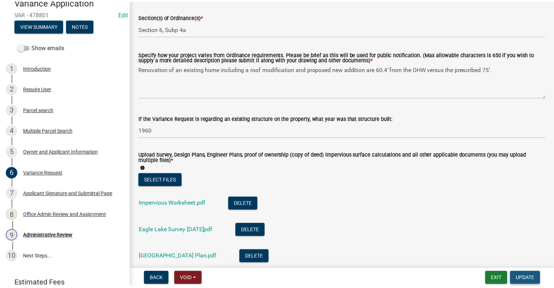
scroll to position [0, 0]
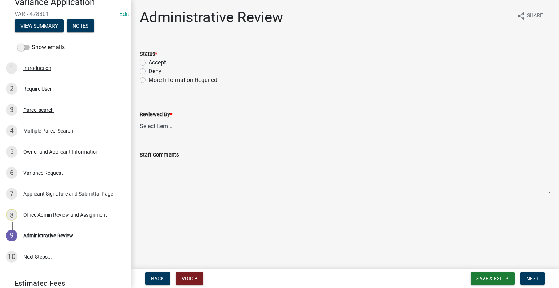
click at [148, 62] on label "Accept" at bounding box center [156, 62] width 17 height 9
click at [148, 62] on input "Accept" at bounding box center [150, 60] width 5 height 5
radio input "true"
drag, startPoint x: 173, startPoint y: 119, endPoint x: 176, endPoint y: 126, distance: 8.3
click at [173, 119] on select "Select Item... Alexis Newark Amy Busko Andrea Perales Brittany Tollefson Christ…" at bounding box center [345, 126] width 411 height 15
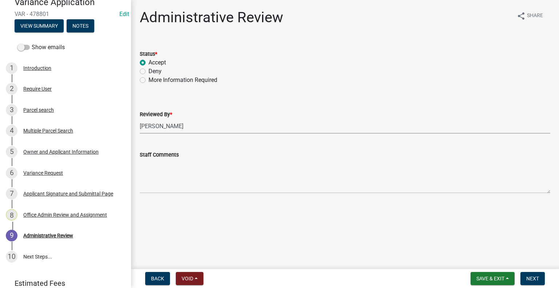
click at [140, 119] on select "Select Item... Alexis Newark Amy Busko Andrea Perales Brittany Tollefson Christ…" at bounding box center [345, 126] width 411 height 15
select select "1bc1e483-05bd-4456-8d1d-1de62b367160"
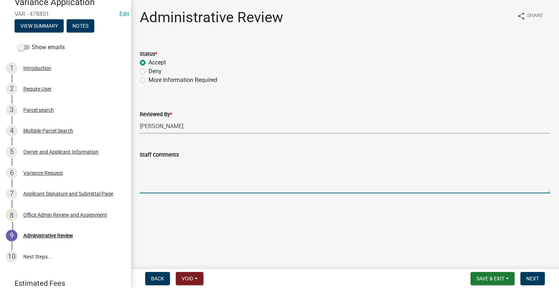
click at [161, 161] on textarea "Staff Comments" at bounding box center [345, 176] width 411 height 34
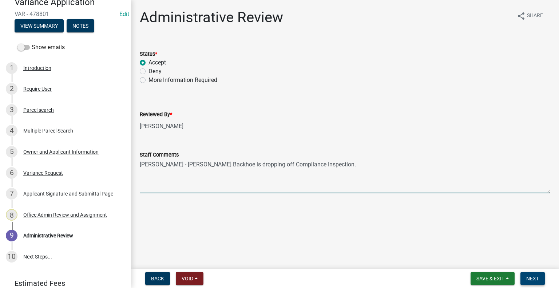
type textarea "Tony - Ness Backhoe is dropping off Compliance Inspection."
click at [531, 279] on span "Next" at bounding box center [532, 279] width 13 height 6
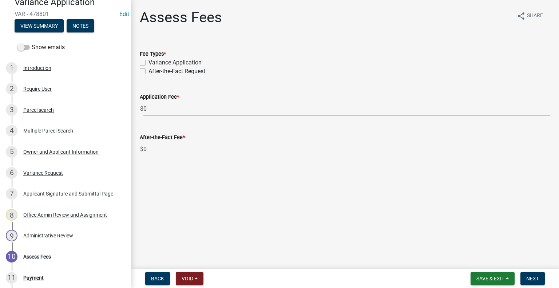
click at [148, 61] on label "Variance Application" at bounding box center [174, 62] width 53 height 9
click at [148, 61] on input "Variance Application" at bounding box center [150, 60] width 5 height 5
checkbox input "true"
checkbox input "false"
click at [531, 276] on span "Next" at bounding box center [532, 279] width 13 height 6
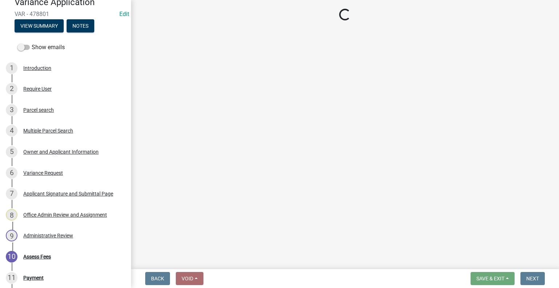
select select "3: 3"
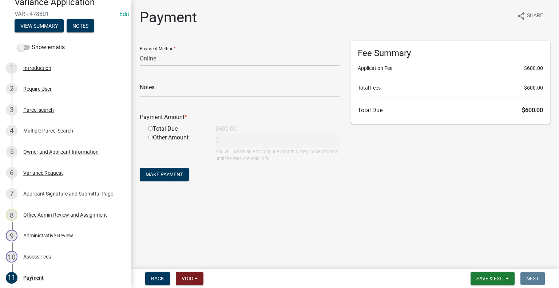
click at [150, 129] on input "radio" at bounding box center [150, 128] width 5 height 5
radio input "true"
type input "600"
click at [480, 276] on span "Save & Exit" at bounding box center [490, 279] width 28 height 6
click at [469, 237] on button "Save" at bounding box center [485, 241] width 58 height 17
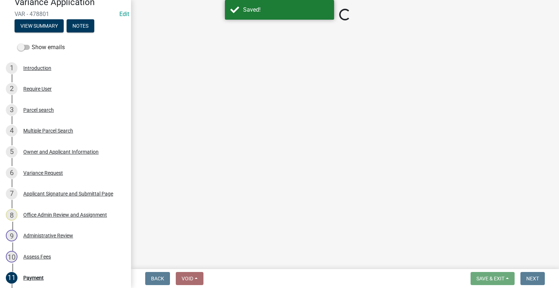
select select "3: 3"
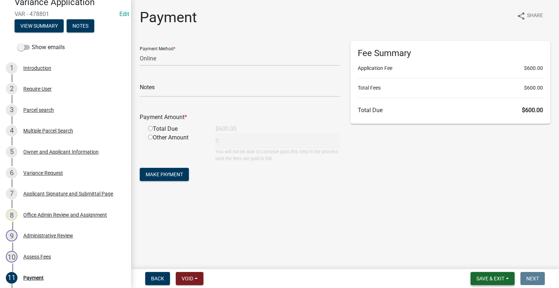
click at [483, 280] on span "Save & Exit" at bounding box center [490, 279] width 28 height 6
click at [475, 260] on button "Save & Exit" at bounding box center [485, 259] width 58 height 17
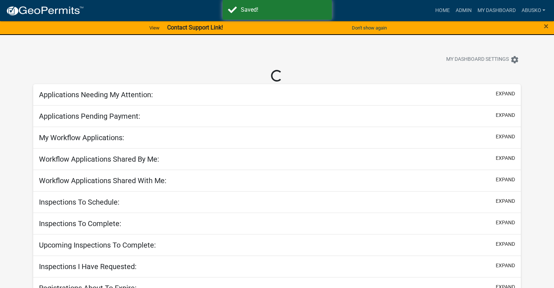
select select "1: 25"
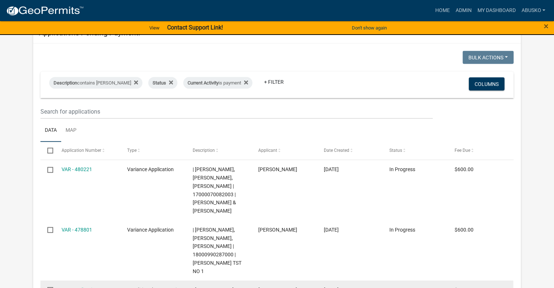
scroll to position [1601, 0]
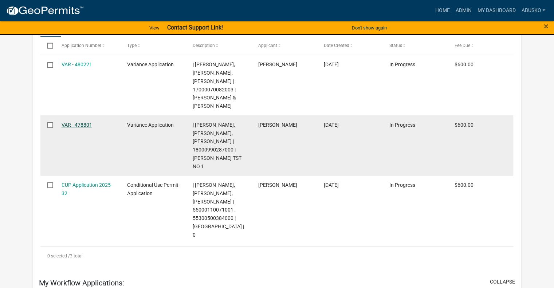
click at [79, 128] on link "VAR - 478801" at bounding box center [77, 125] width 31 height 6
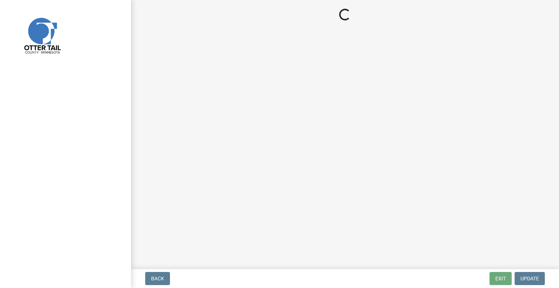
select select "3: 3"
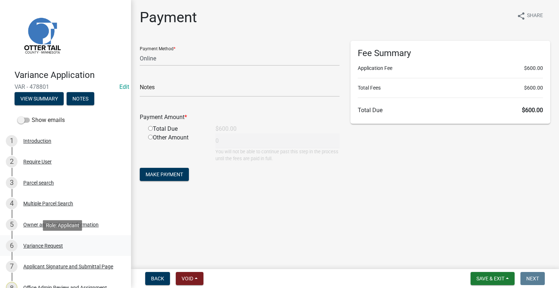
click at [49, 246] on div "Variance Request" at bounding box center [43, 245] width 40 height 5
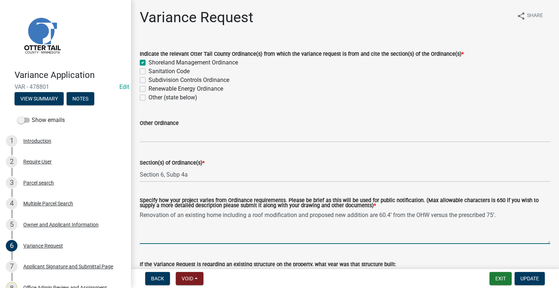
click at [141, 214] on textarea "Renovation of an existing home including a roof modification and proposed new a…" at bounding box center [345, 227] width 411 height 34
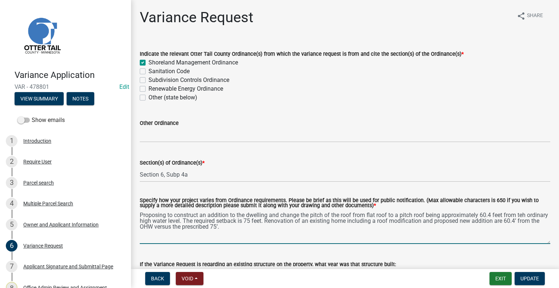
drag, startPoint x: 323, startPoint y: 214, endPoint x: 312, endPoint y: 214, distance: 11.7
click at [312, 214] on textarea "Proposing to construct an addition to the dwelling and change the pitch of the …" at bounding box center [345, 227] width 411 height 34
drag, startPoint x: 330, startPoint y: 215, endPoint x: 309, endPoint y: 215, distance: 21.1
click at [309, 215] on textarea "Proposing to construct an addition to the dwelling and change the pitch of the …" at bounding box center [345, 227] width 411 height 34
click at [495, 215] on textarea "Proposing to construct an addition to the dwelling and change the roof from fla…" at bounding box center [345, 227] width 411 height 34
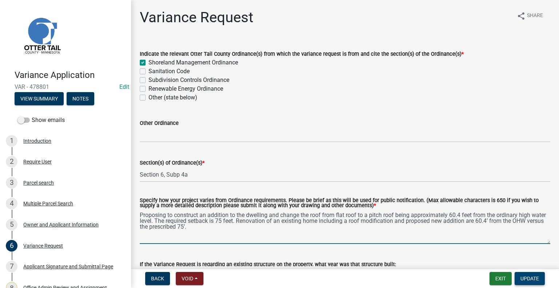
type textarea "Proposing to construct an addition to the dwelling and change the roof from fla…"
click at [528, 276] on span "Update" at bounding box center [529, 279] width 19 height 6
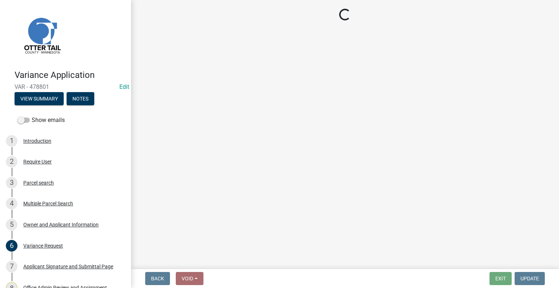
select select "3: 3"
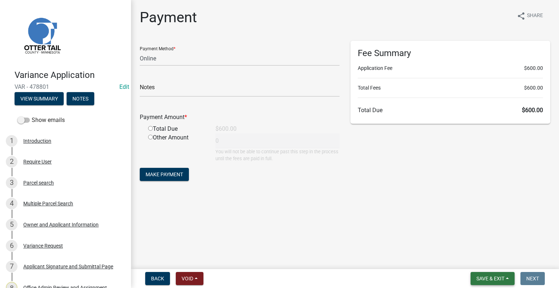
click at [492, 279] on span "Save & Exit" at bounding box center [490, 279] width 28 height 6
click at [488, 260] on button "Save & Exit" at bounding box center [485, 259] width 58 height 17
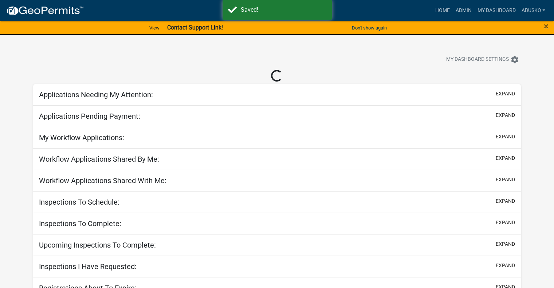
select select "1: 25"
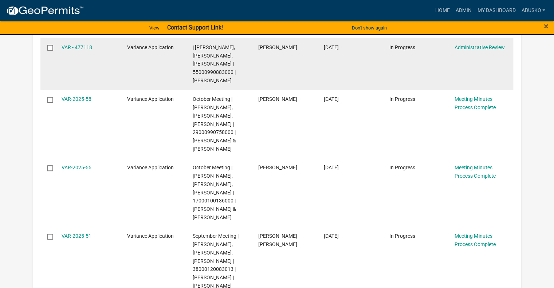
scroll to position [255, 0]
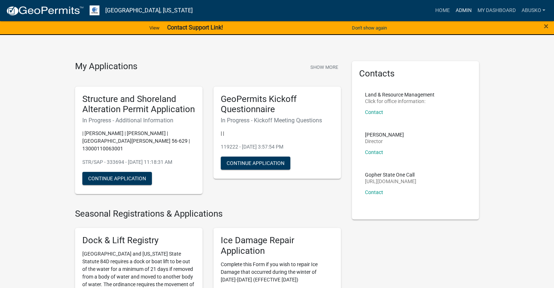
click at [461, 7] on link "Admin" at bounding box center [463, 11] width 22 height 14
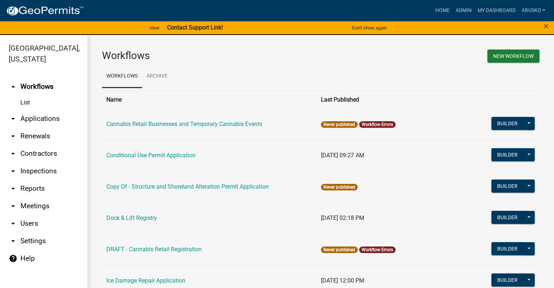
click at [47, 120] on link "arrow_drop_down Applications" at bounding box center [43, 118] width 87 height 17
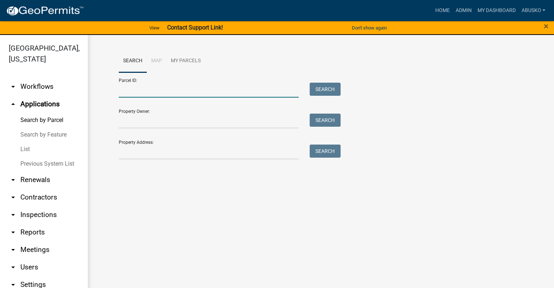
click at [156, 87] on input "Parcel ID:" at bounding box center [209, 90] width 180 height 15
paste input "18000990287000"
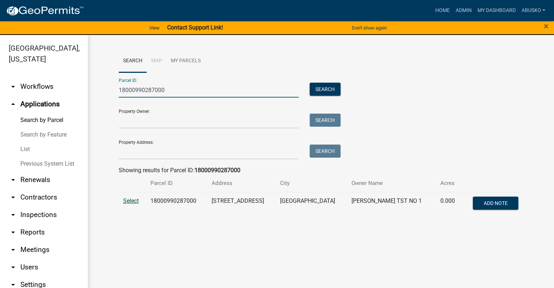
type input "18000990287000"
click at [131, 201] on span "Select" at bounding box center [131, 200] width 16 height 7
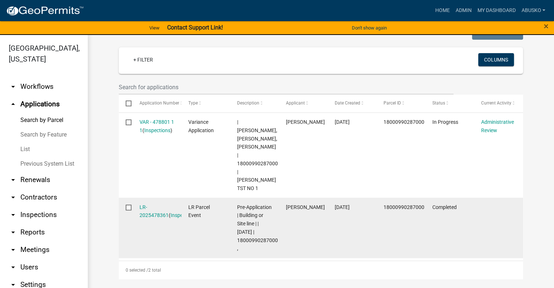
scroll to position [207, 0]
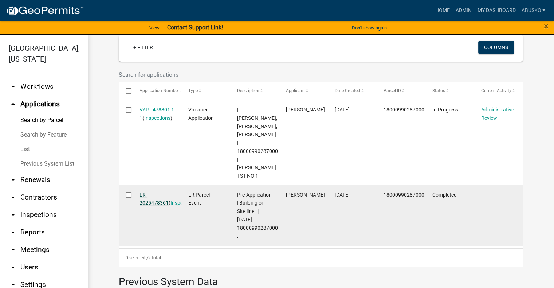
click at [139, 192] on link "LR-2025478361" at bounding box center [153, 199] width 29 height 14
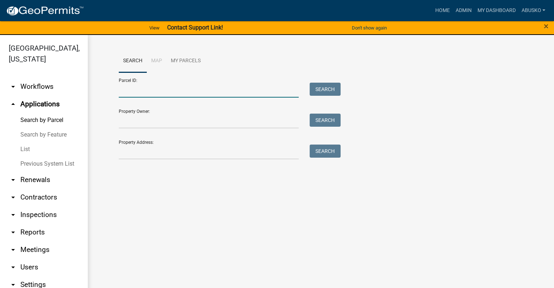
click at [192, 88] on input "Parcel ID:" at bounding box center [209, 90] width 180 height 15
paste input "18000990287000"
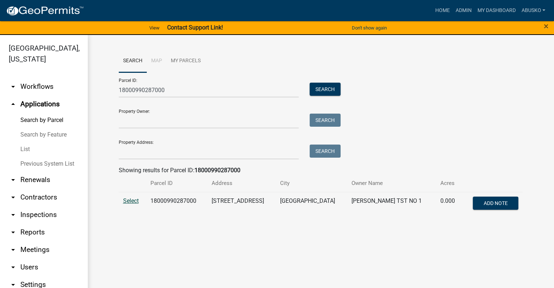
click at [131, 199] on span "Select" at bounding box center [131, 200] width 16 height 7
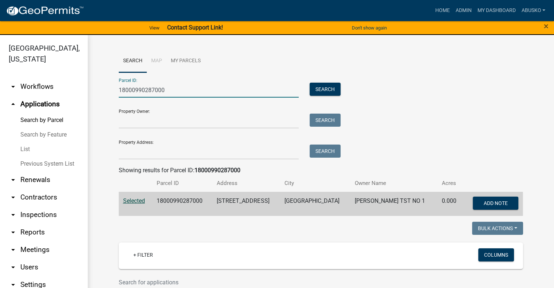
drag, startPoint x: 177, startPoint y: 93, endPoint x: 52, endPoint y: 95, distance: 124.5
click at [54, 95] on div "[GEOGRAPHIC_DATA], [US_STATE] arrow_drop_down Workflows List arrow_drop_up Appl…" at bounding box center [277, 166] width 554 height 262
paste input "7000100136"
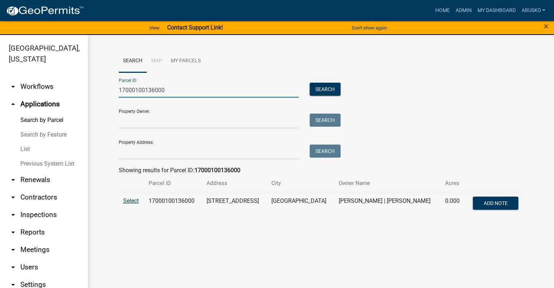
type input "17000100136000"
click at [132, 203] on span "Select" at bounding box center [131, 200] width 16 height 7
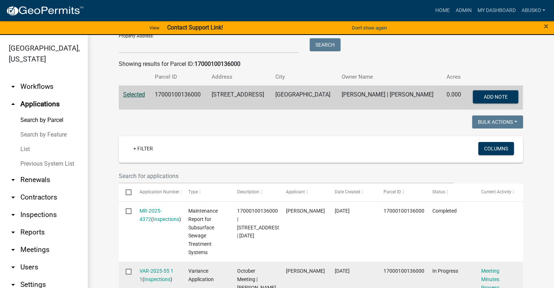
scroll to position [90, 0]
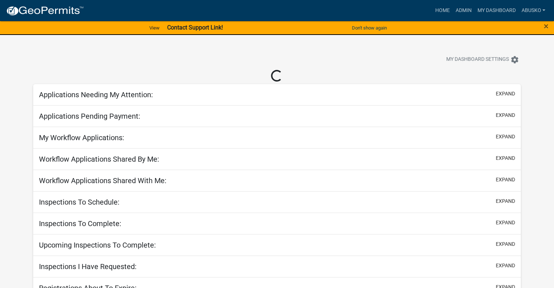
select select "1: 25"
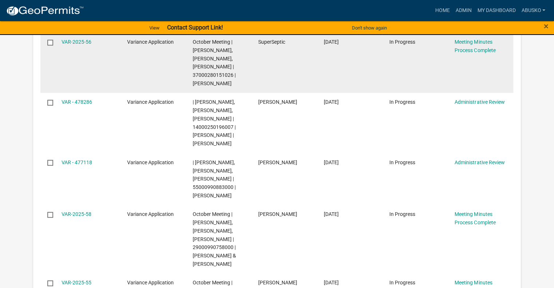
scroll to position [388, 0]
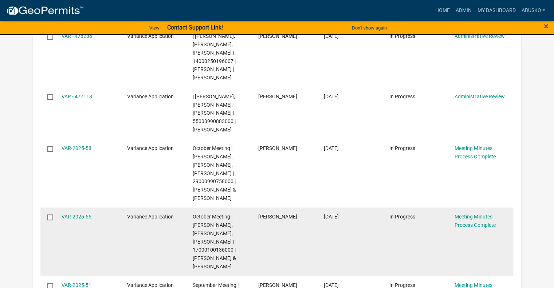
click at [261, 241] on datatable-body-cell "[PERSON_NAME]" at bounding box center [284, 241] width 66 height 68
click at [84, 219] on link "VAR-2025-55" at bounding box center [77, 217] width 30 height 6
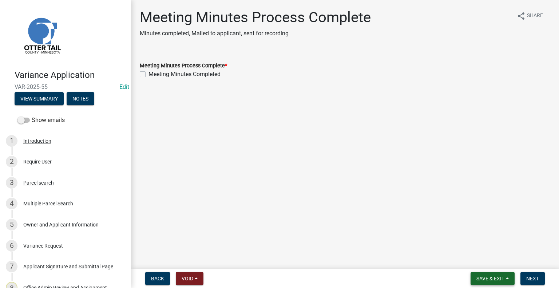
click at [496, 277] on span "Save & Exit" at bounding box center [490, 279] width 28 height 6
click at [485, 263] on button "Save & Exit" at bounding box center [485, 259] width 58 height 17
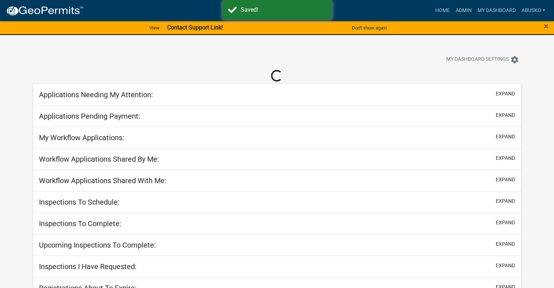
select select "1: 25"
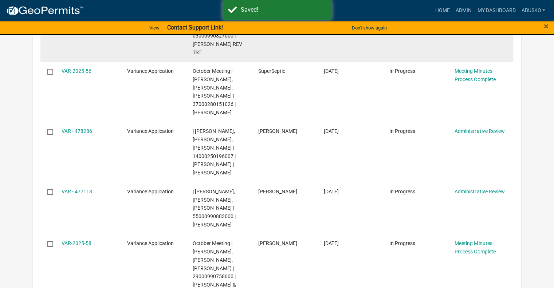
scroll to position [315, 0]
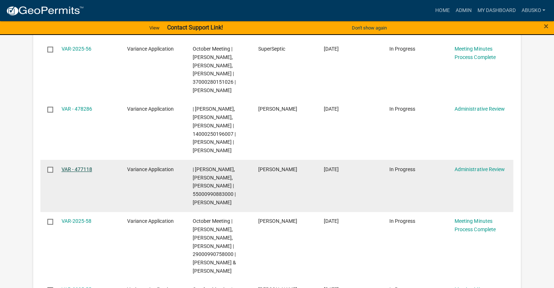
click at [83, 172] on link "VAR - 477118" at bounding box center [77, 169] width 31 height 6
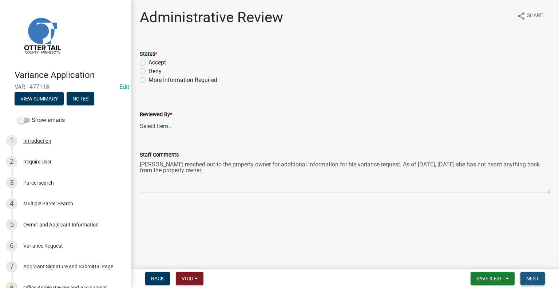
click at [530, 276] on span "Next" at bounding box center [532, 279] width 13 height 6
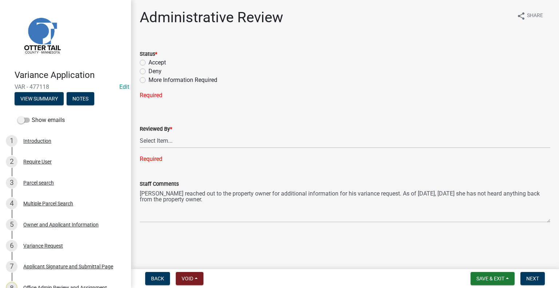
click at [148, 80] on label "More Information Required" at bounding box center [182, 80] width 69 height 9
click at [148, 80] on input "More Information Required" at bounding box center [150, 78] width 5 height 5
radio input "true"
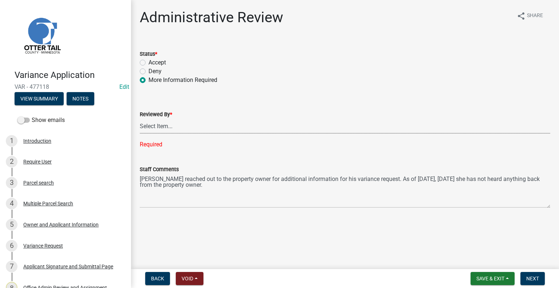
click at [176, 127] on select "Select Item... Alexis Newark Amy Busko Andrea Perales Brittany Tollefson Christ…" at bounding box center [345, 126] width 411 height 15
click at [140, 119] on select "Select Item... Alexis Newark Amy Busko Andrea Perales Brittany Tollefson Christ…" at bounding box center [345, 126] width 411 height 15
select select "1bc1e483-05bd-4456-8d1d-1de62b367160"
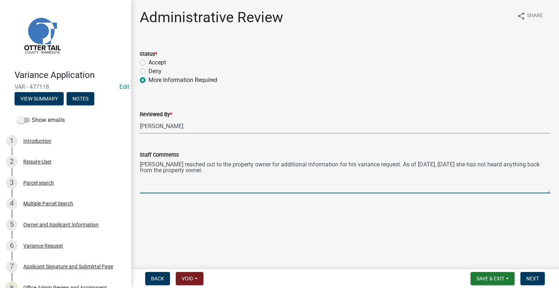
click at [228, 176] on textarea "Andrea reached out to the property owner for additional information for his var…" at bounding box center [345, 176] width 411 height 34
type textarea "Andrea reached out to the property owner for additional information for his var…"
click at [542, 278] on button "Next" at bounding box center [532, 278] width 24 height 13
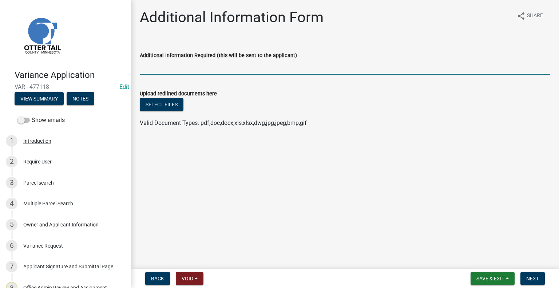
click at [165, 62] on input "Additional Information Required (this will be sent to the applicant)" at bounding box center [345, 67] width 411 height 15
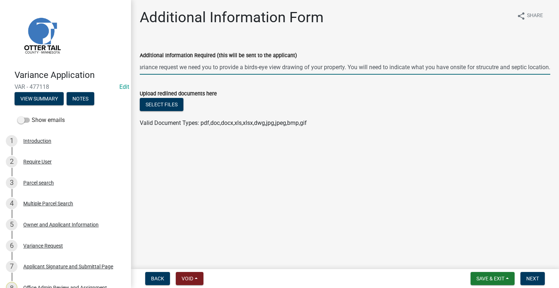
scroll to position [0, 82]
click at [480, 67] on input "Before we can process your variance request we need you to provide a birds-eye …" at bounding box center [345, 67] width 411 height 15
click at [548, 67] on input "Before we can process your variance request we need you to provide a birds-eye …" at bounding box center [345, 67] width 411 height 15
type input "Before we can process your variance request we need you to provide a birds-eye …"
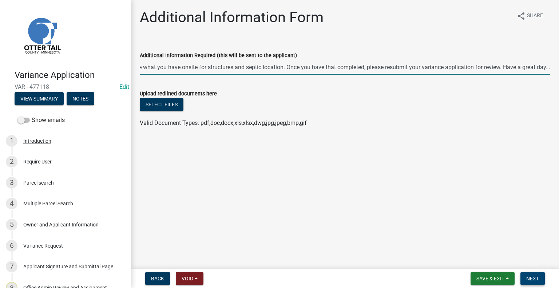
click at [534, 275] on button "Next" at bounding box center [532, 278] width 24 height 13
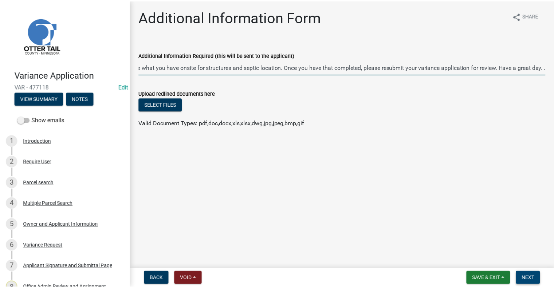
scroll to position [0, 0]
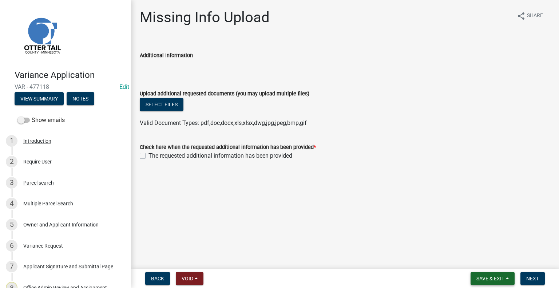
click at [476, 276] on span "Save & Exit" at bounding box center [490, 279] width 28 height 6
click at [474, 260] on button "Save & Exit" at bounding box center [485, 259] width 58 height 17
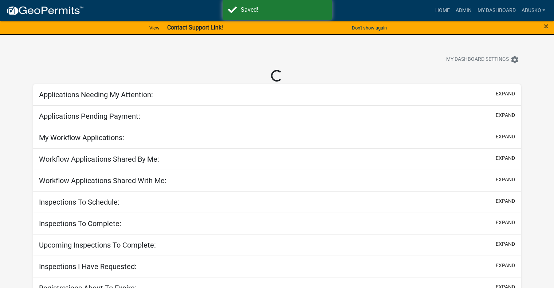
select select "1: 25"
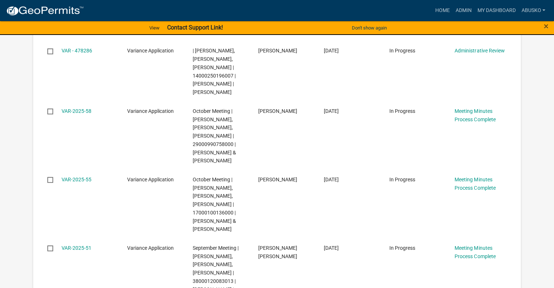
scroll to position [328, 0]
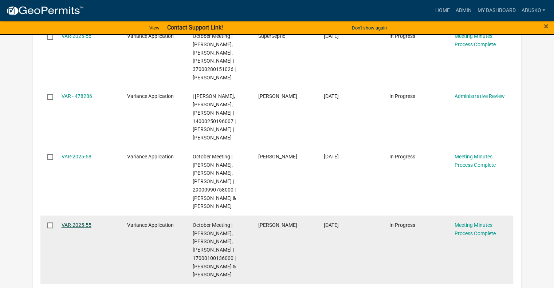
click at [80, 228] on link "VAR-2025-55" at bounding box center [77, 225] width 30 height 6
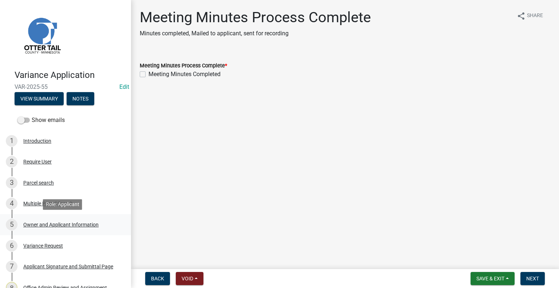
click at [47, 223] on div "Owner and Applicant Information" at bounding box center [60, 224] width 75 height 5
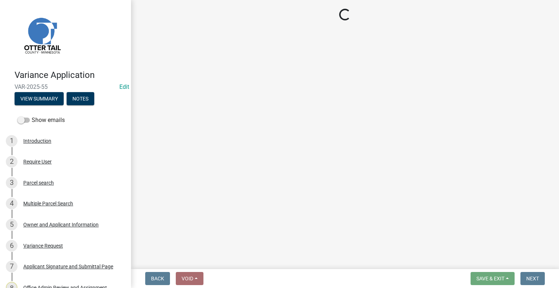
select select "758382b1-a9b7-40fb-b133-d60fa51a6422"
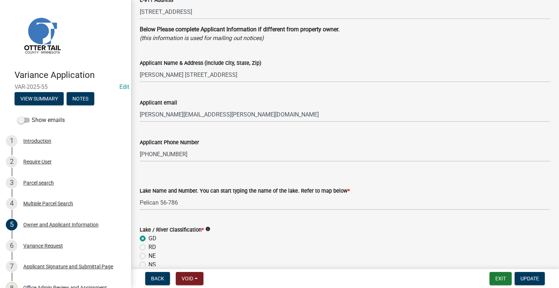
scroll to position [218, 0]
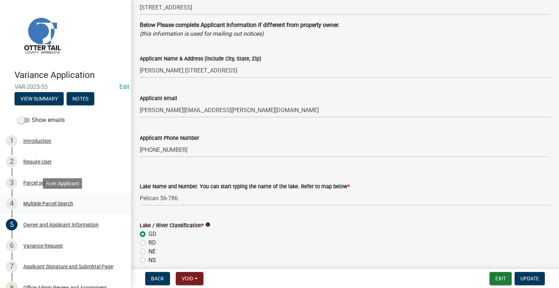
click at [42, 204] on div "Multiple Parcel Search" at bounding box center [48, 203] width 50 height 5
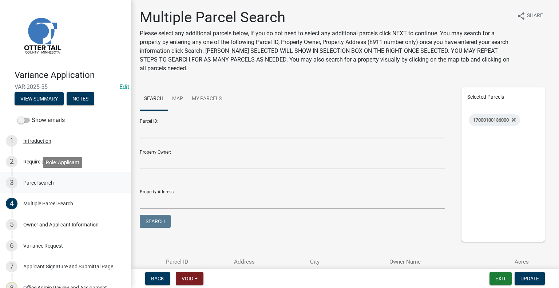
click at [47, 183] on div "Parcel search" at bounding box center [38, 182] width 31 height 5
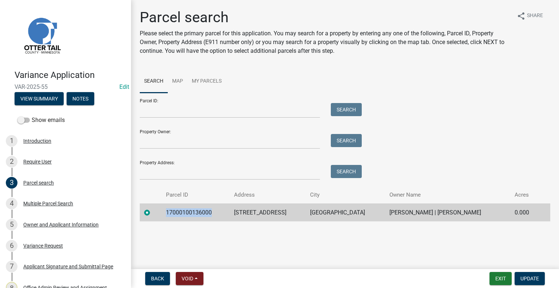
drag, startPoint x: 214, startPoint y: 210, endPoint x: 166, endPoint y: 210, distance: 48.0
click at [166, 210] on td "17000100136000" at bounding box center [196, 212] width 68 height 18
copy td "17000100136000"
click at [54, 224] on div "Owner and Applicant Information" at bounding box center [60, 224] width 75 height 5
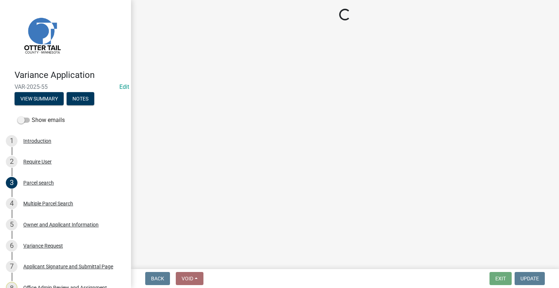
select select "758382b1-a9b7-40fb-b133-d60fa51a6422"
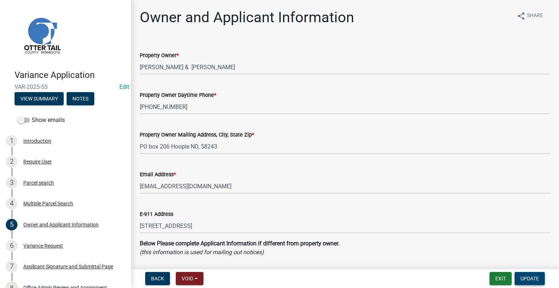
click at [525, 280] on span "Update" at bounding box center [529, 279] width 19 height 6
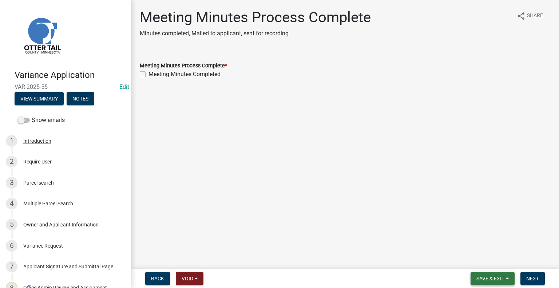
click at [499, 281] on span "Save & Exit" at bounding box center [490, 279] width 28 height 6
click at [474, 257] on button "Save & Exit" at bounding box center [485, 259] width 58 height 17
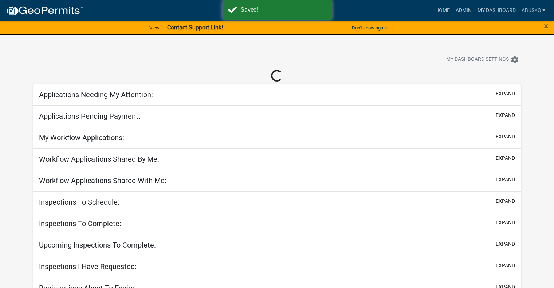
select select "1: 25"
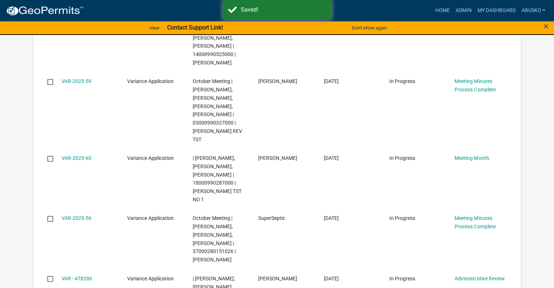
scroll to position [206, 0]
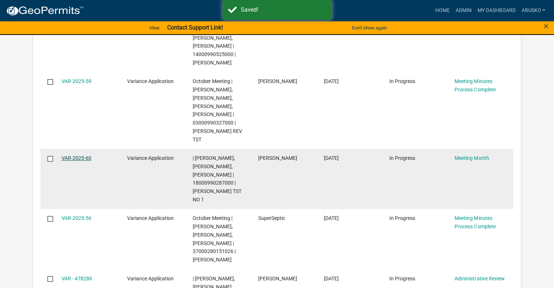
click at [72, 158] on link "VAR-2025-60" at bounding box center [77, 158] width 30 height 6
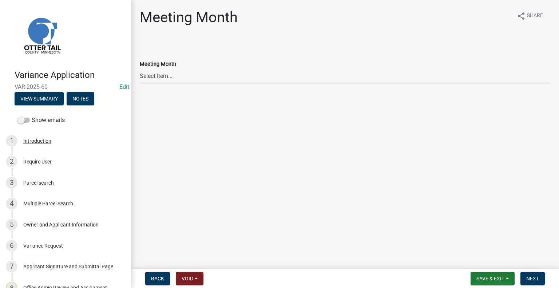
click at [158, 77] on select "Select Item... January Meeting February Meeting March Meeting April Meeting May…" at bounding box center [345, 75] width 411 height 15
click at [140, 68] on select "Select Item... January Meeting February Meeting March Meeting April Meeting May…" at bounding box center [345, 75] width 411 height 15
select select "eb9b723f-5575-4385-8d37-9f619e7e8fab"
click at [529, 278] on span "Next" at bounding box center [532, 279] width 13 height 6
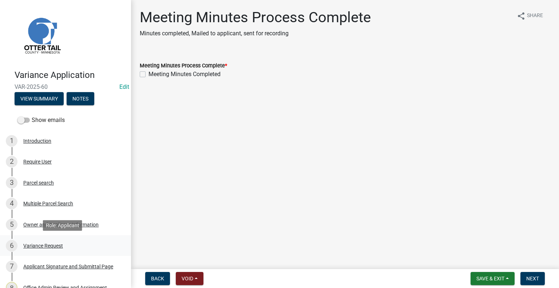
click at [38, 246] on div "Variance Request" at bounding box center [43, 245] width 40 height 5
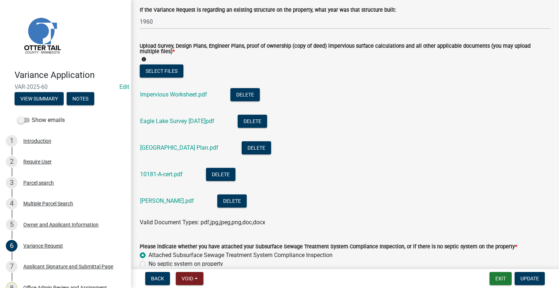
scroll to position [255, 0]
click at [174, 95] on link "Impervious Worksheet.pdf" at bounding box center [173, 94] width 67 height 7
click at [188, 122] on link "Eagle Lake Survey 2019.08.27.pdf" at bounding box center [177, 120] width 74 height 7
click at [179, 147] on link "Eagle Lake Site Plan.pdf" at bounding box center [179, 147] width 78 height 7
click at [172, 175] on link "10181-A-cert.pdf" at bounding box center [161, 173] width 43 height 7
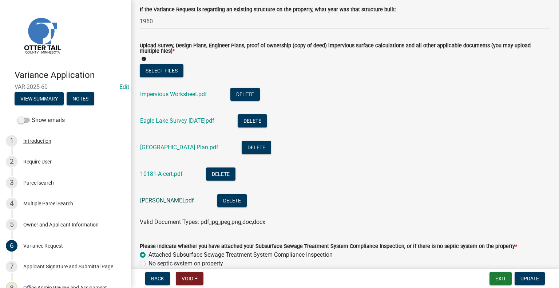
click at [177, 201] on link "Engelke Deed.pdf" at bounding box center [167, 200] width 54 height 7
drag, startPoint x: 526, startPoint y: 278, endPoint x: 515, endPoint y: 276, distance: 11.7
click at [526, 277] on span "Update" at bounding box center [529, 279] width 19 height 6
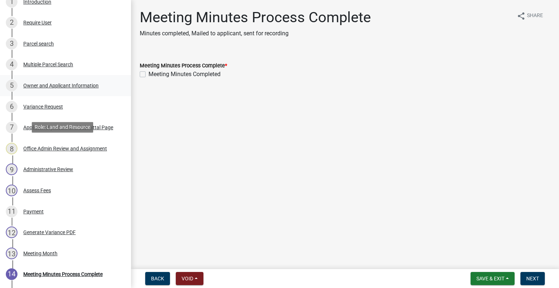
scroll to position [182, 0]
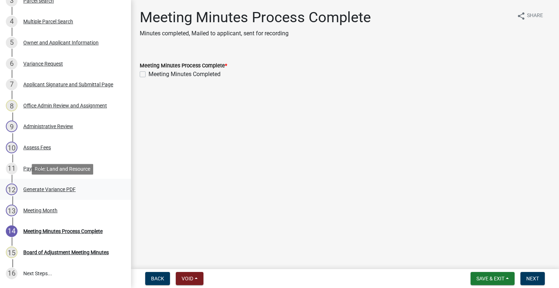
click at [53, 190] on div "Generate Variance PDF" at bounding box center [49, 189] width 52 height 5
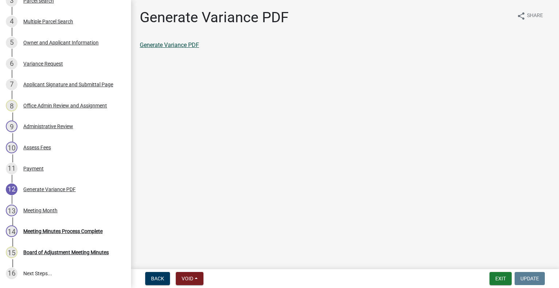
click at [170, 45] on link "Generate Variance PDF" at bounding box center [169, 44] width 59 height 7
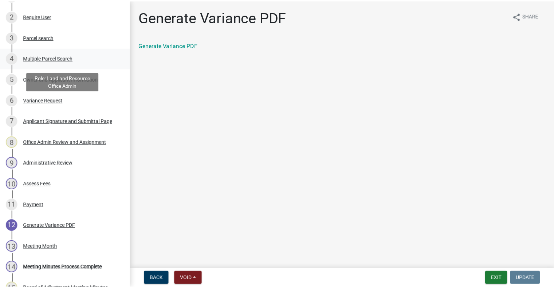
scroll to position [73, 0]
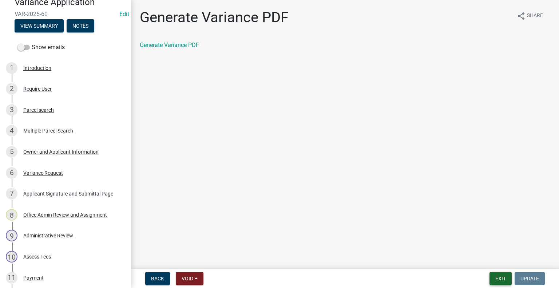
click at [500, 278] on button "Exit" at bounding box center [501, 278] width 22 height 13
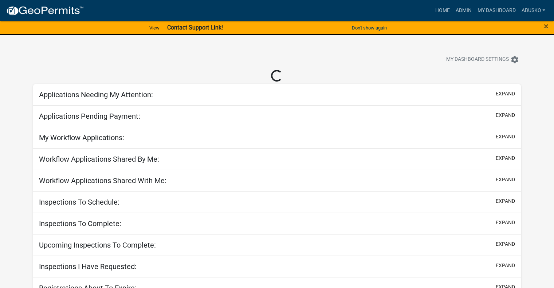
select select "1: 25"
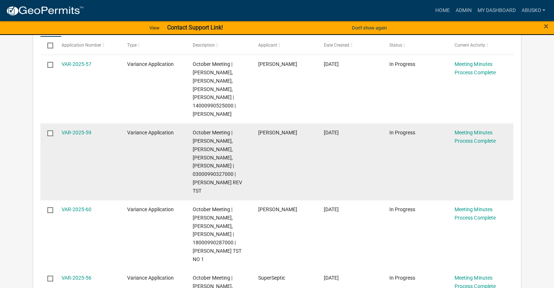
scroll to position [182, 0]
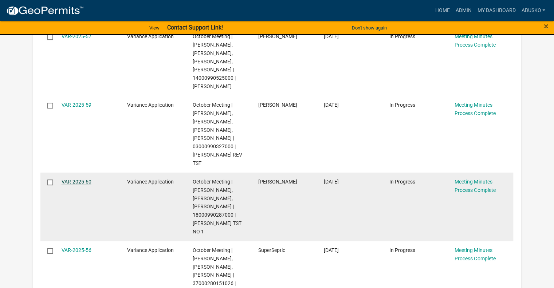
click at [86, 180] on link "VAR-2025-60" at bounding box center [77, 182] width 30 height 6
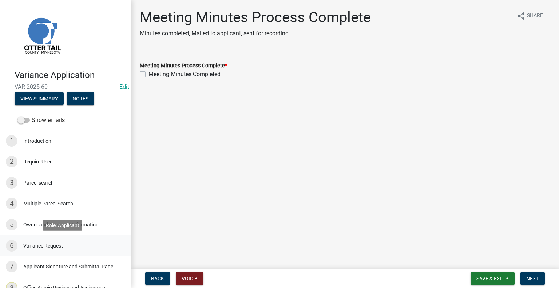
click at [47, 243] on div "Variance Request" at bounding box center [43, 245] width 40 height 5
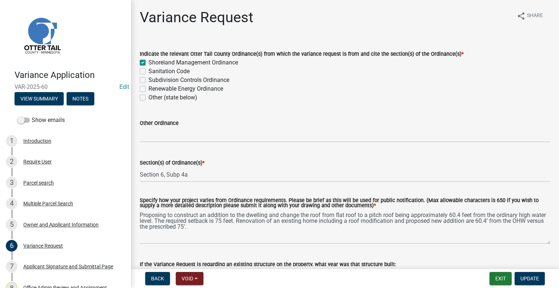
drag, startPoint x: 139, startPoint y: 214, endPoint x: 157, endPoint y: 217, distance: 17.8
click at [157, 217] on div "Specify how your project varies from Ordinance requirements. Please be brief as…" at bounding box center [344, 216] width 421 height 56
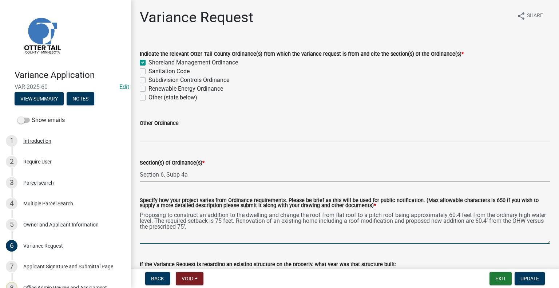
drag, startPoint x: 140, startPoint y: 215, endPoint x: 221, endPoint y: 229, distance: 81.9
click at [221, 229] on textarea "Proposing to construct an addition to the dwelling and change the roof from fla…" at bounding box center [345, 227] width 411 height 34
paste textarea "Renovation of an existing home including a roof modification and proposed new a…"
type textarea "Renovation of an existing home including a roof modification and proposed new a…"
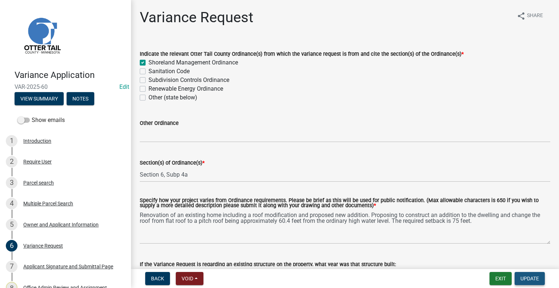
click at [528, 278] on span "Update" at bounding box center [529, 279] width 19 height 6
